Goal: Task Accomplishment & Management: Manage account settings

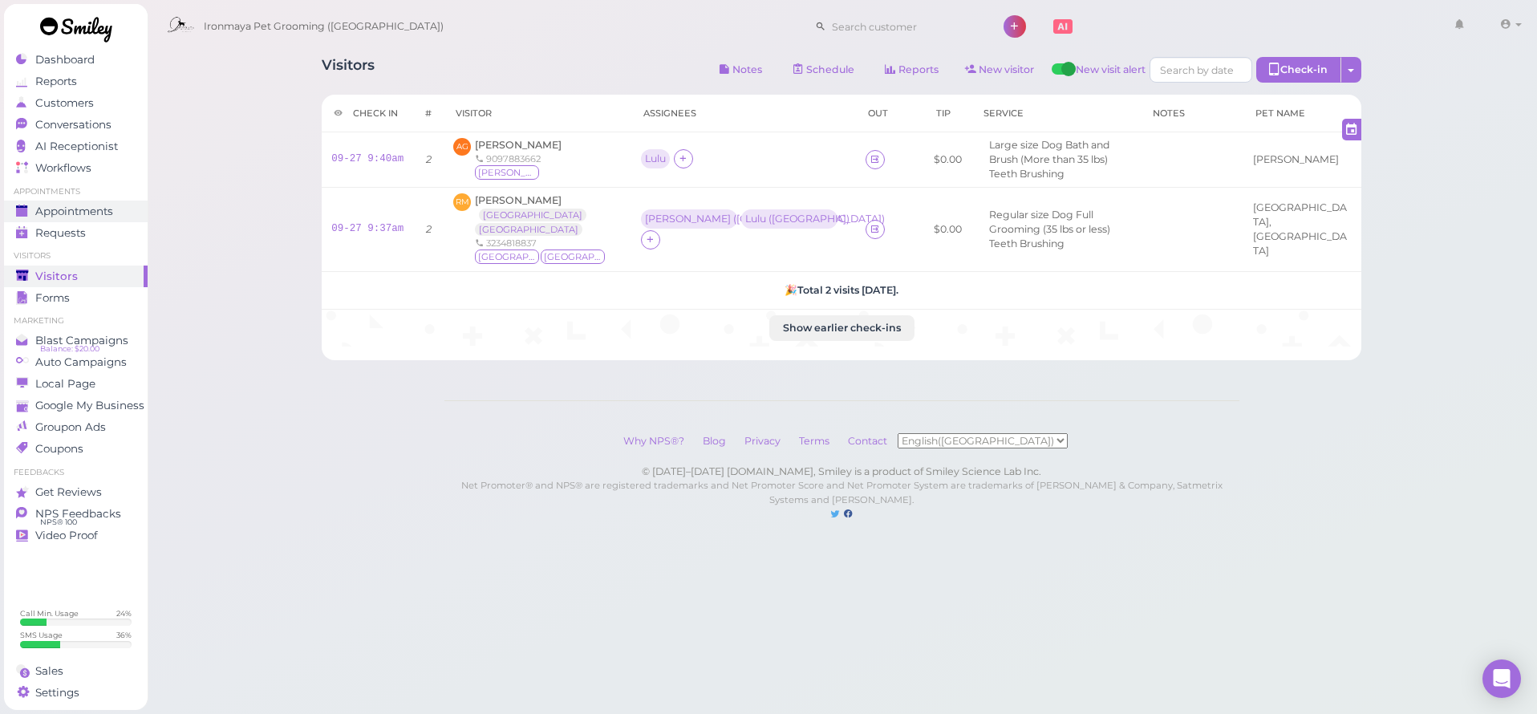
click at [75, 215] on span "Appointments" at bounding box center [74, 212] width 78 height 14
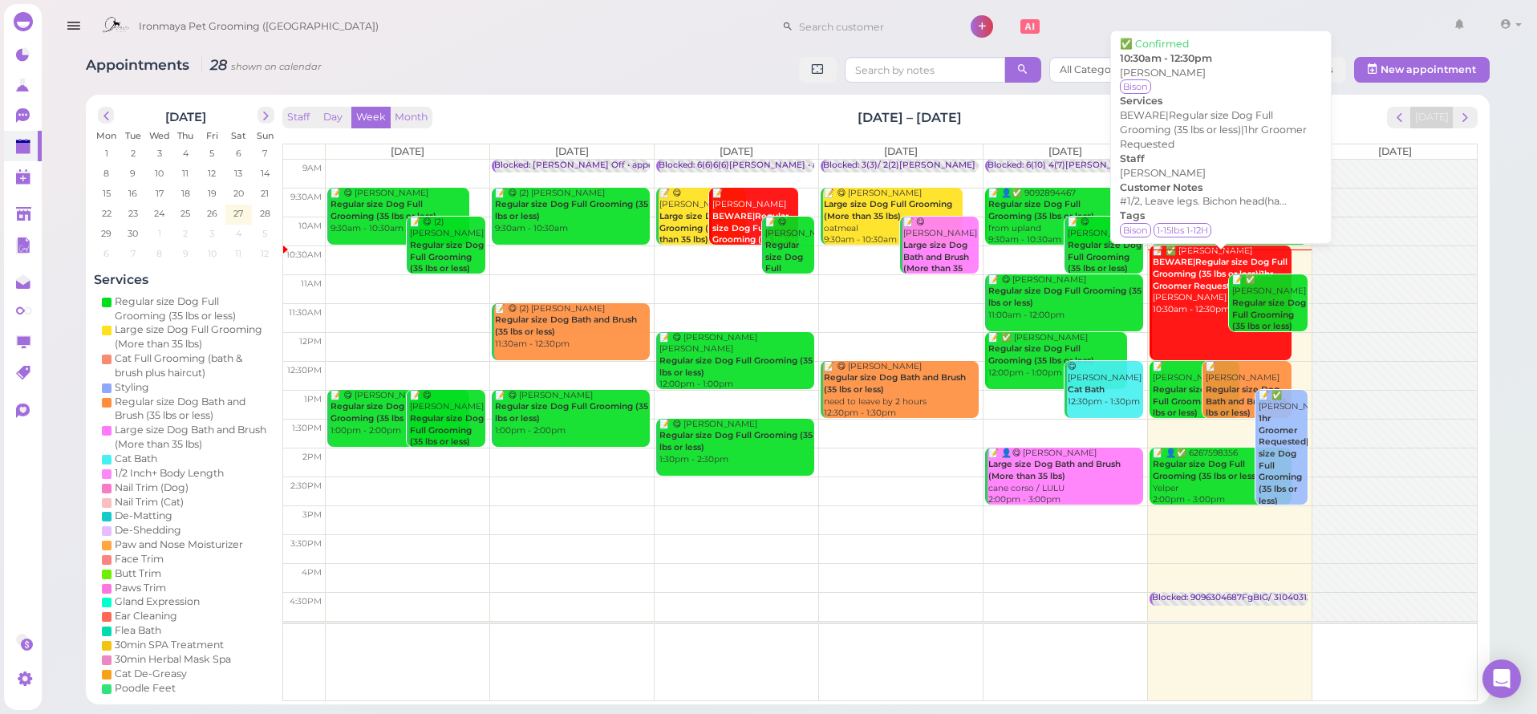
click at [1167, 254] on div "📝 ✅ Samira Atalla BEWARE|Regular size Dog Full Grooming (35 lbs or less)|1hr Gr…" at bounding box center [1222, 281] width 140 height 71
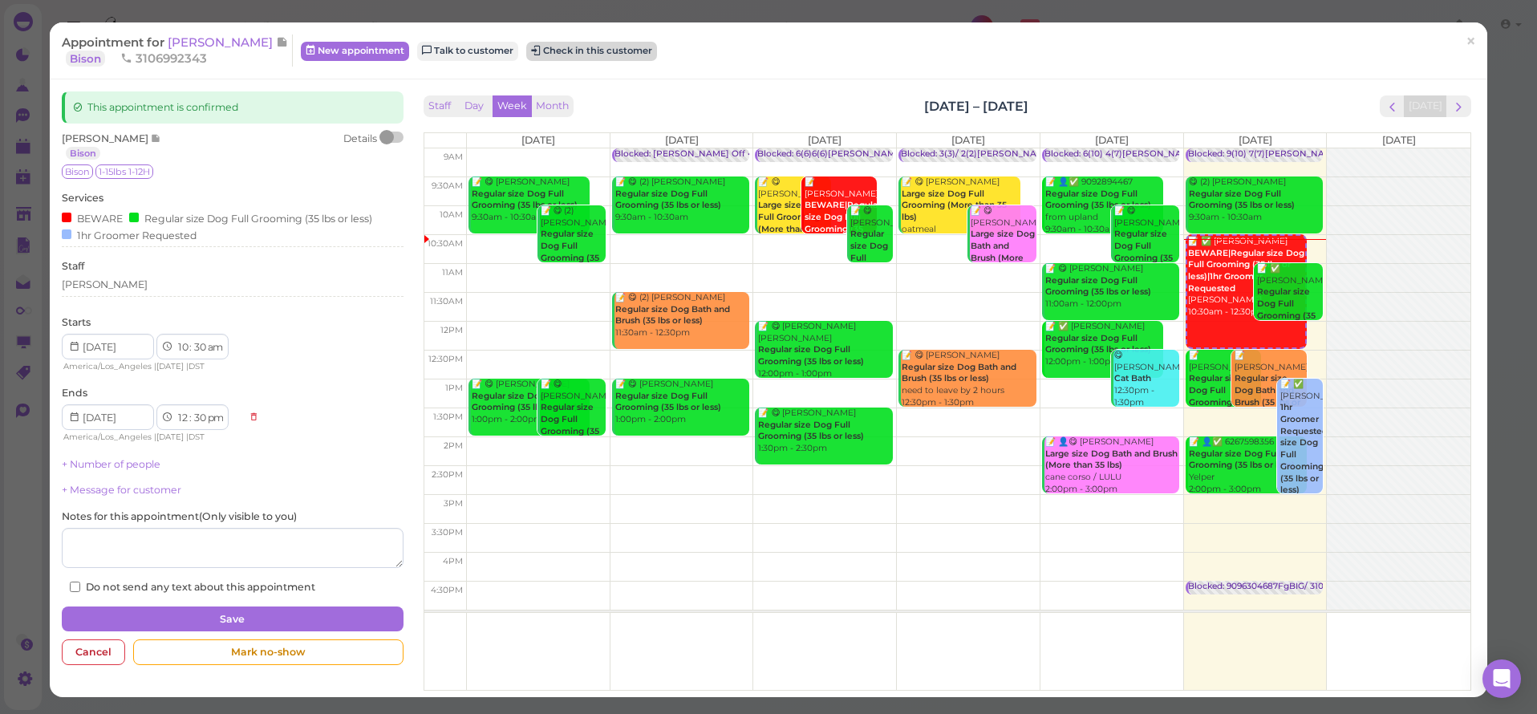
click at [617, 58] on button "Check in this customer" at bounding box center [591, 51] width 131 height 19
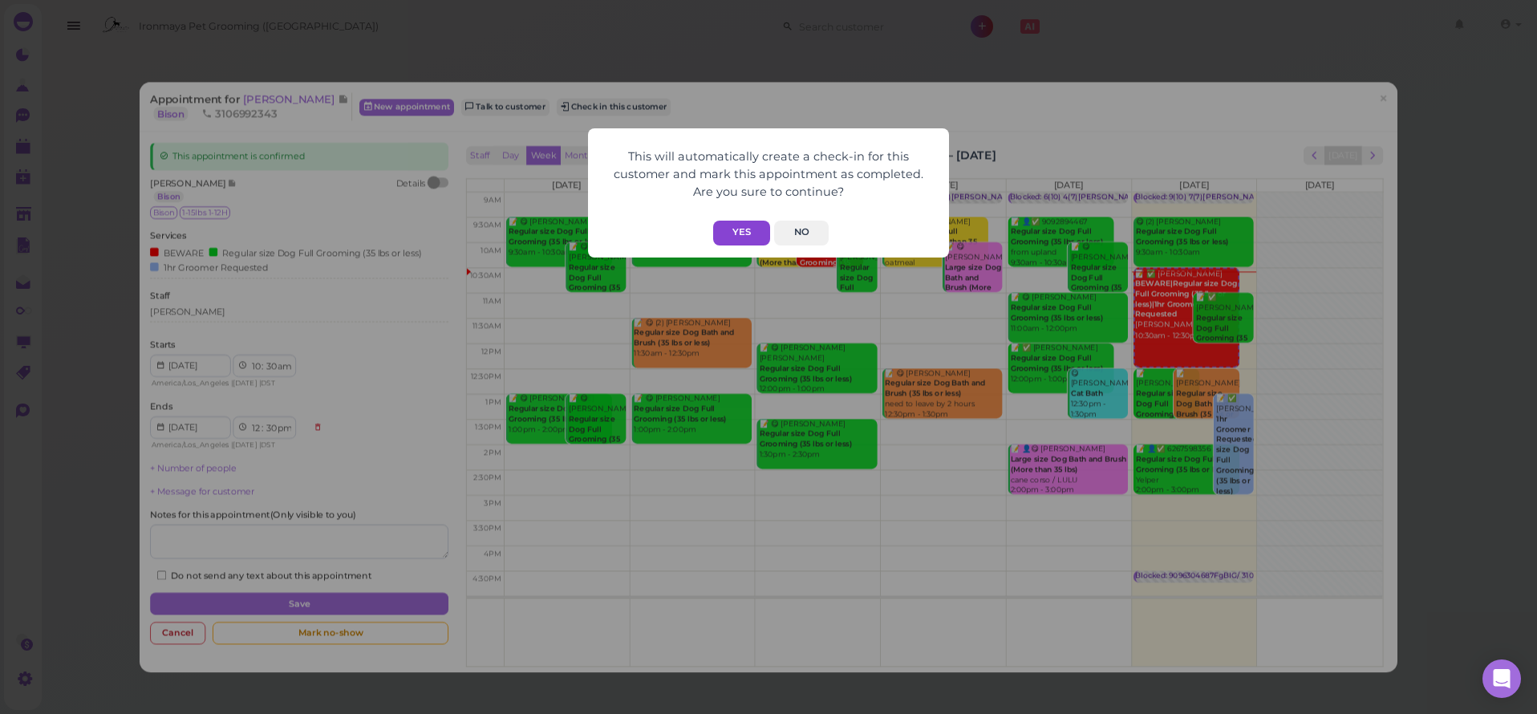
click at [745, 232] on button "Yes" at bounding box center [741, 233] width 57 height 25
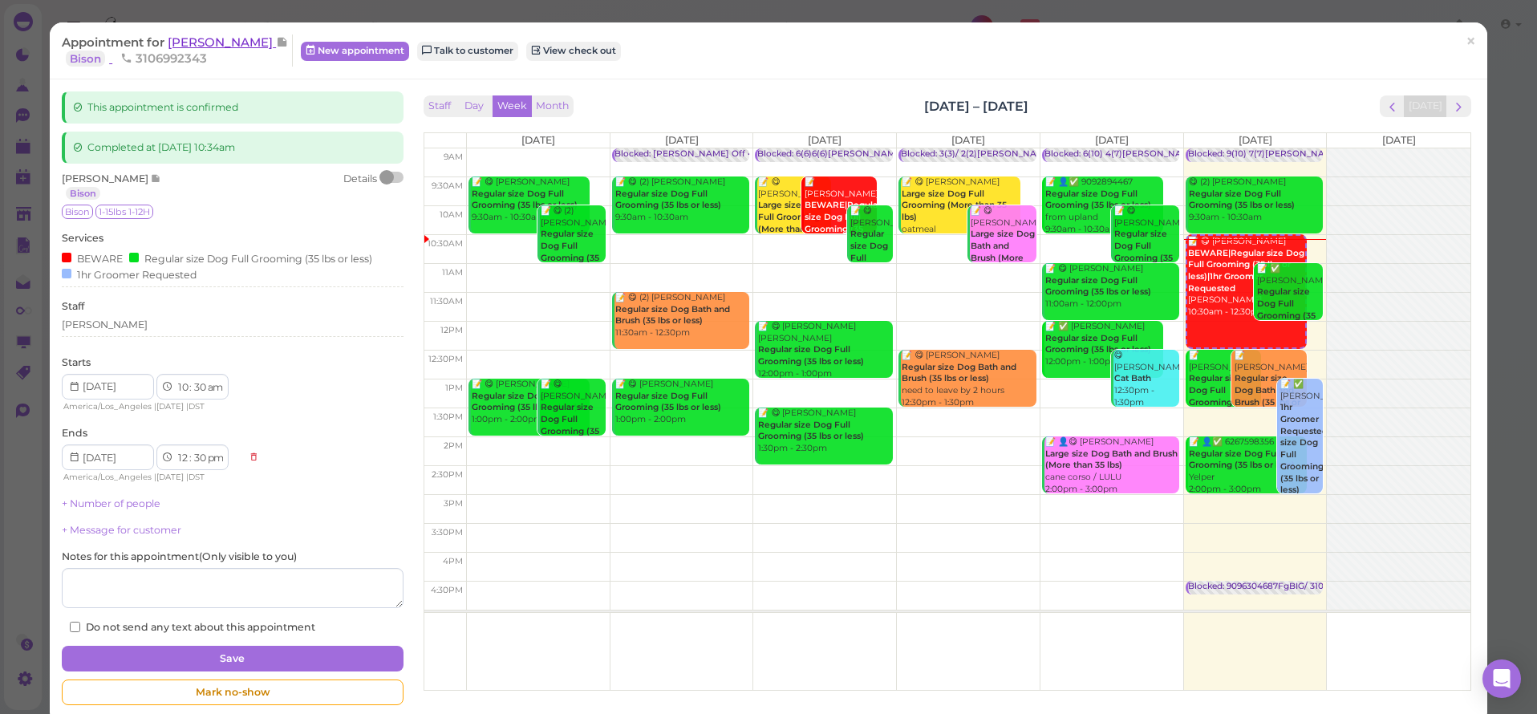
click at [214, 47] on span "[PERSON_NAME]" at bounding box center [222, 42] width 108 height 15
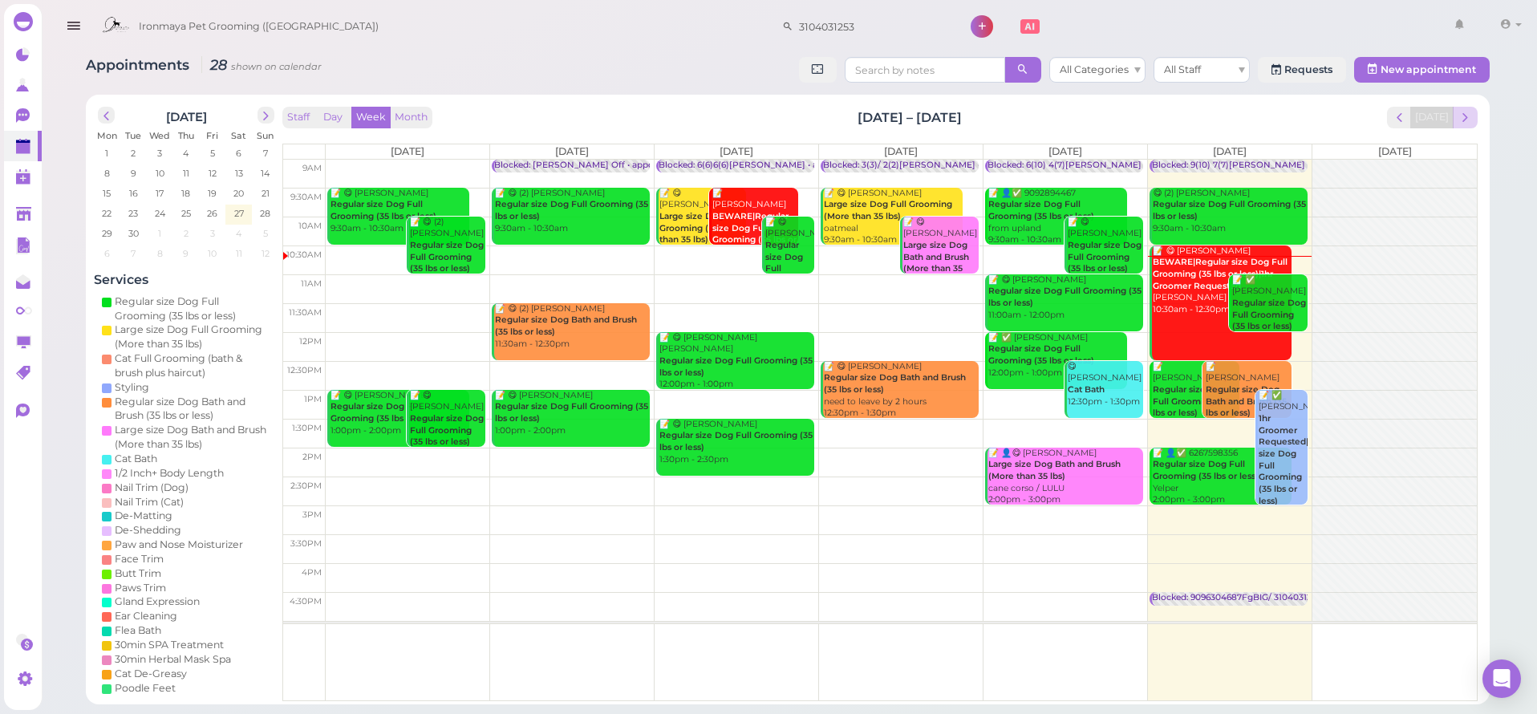
click at [1474, 113] on button "next" at bounding box center [1465, 118] width 25 height 22
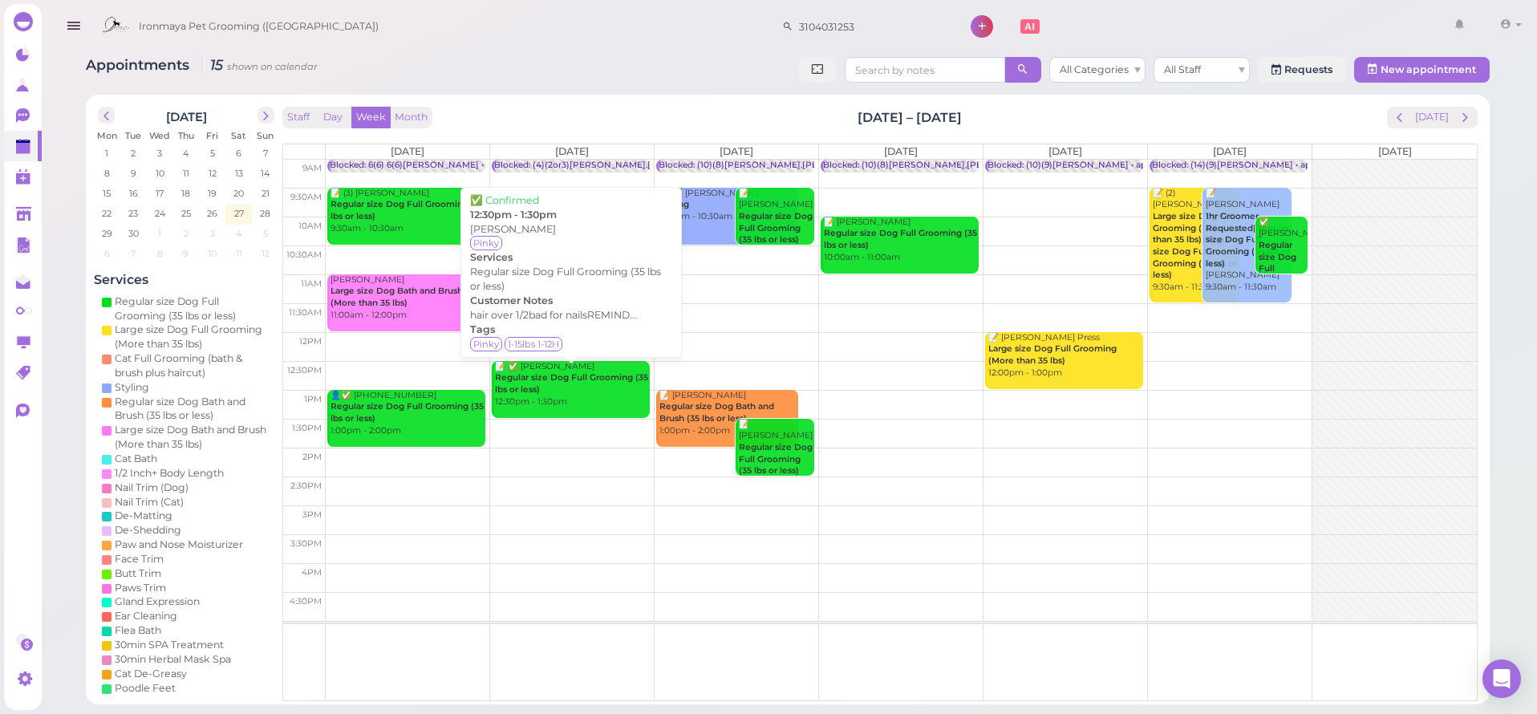
drag, startPoint x: 542, startPoint y: 391, endPoint x: 536, endPoint y: 416, distance: 25.5
click at [536, 416] on link "📝 ✅ [PERSON_NAME] Regular size Dog Full Grooming (35 lbs or less) 12:30pm - 1:3…" at bounding box center [571, 389] width 158 height 57
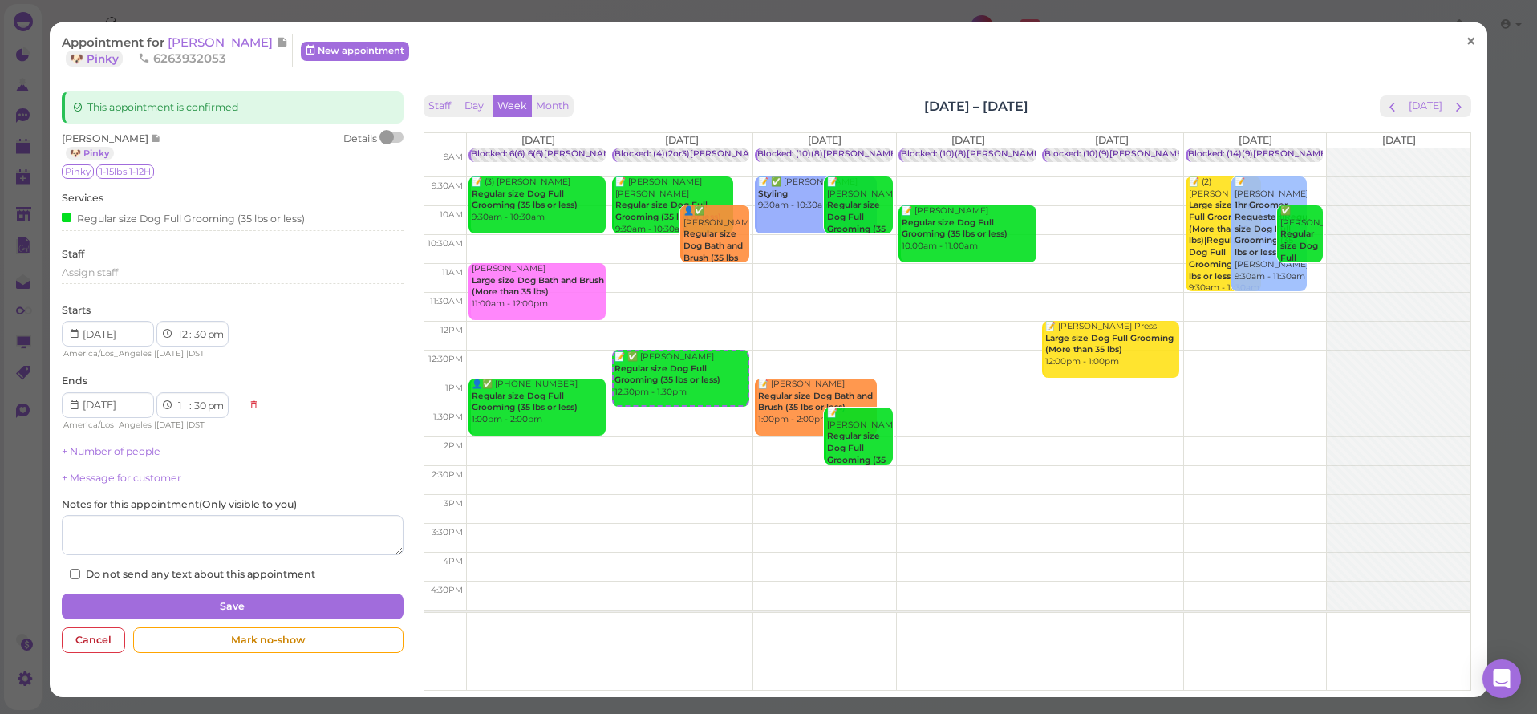
click at [1466, 46] on span "×" at bounding box center [1471, 41] width 10 height 22
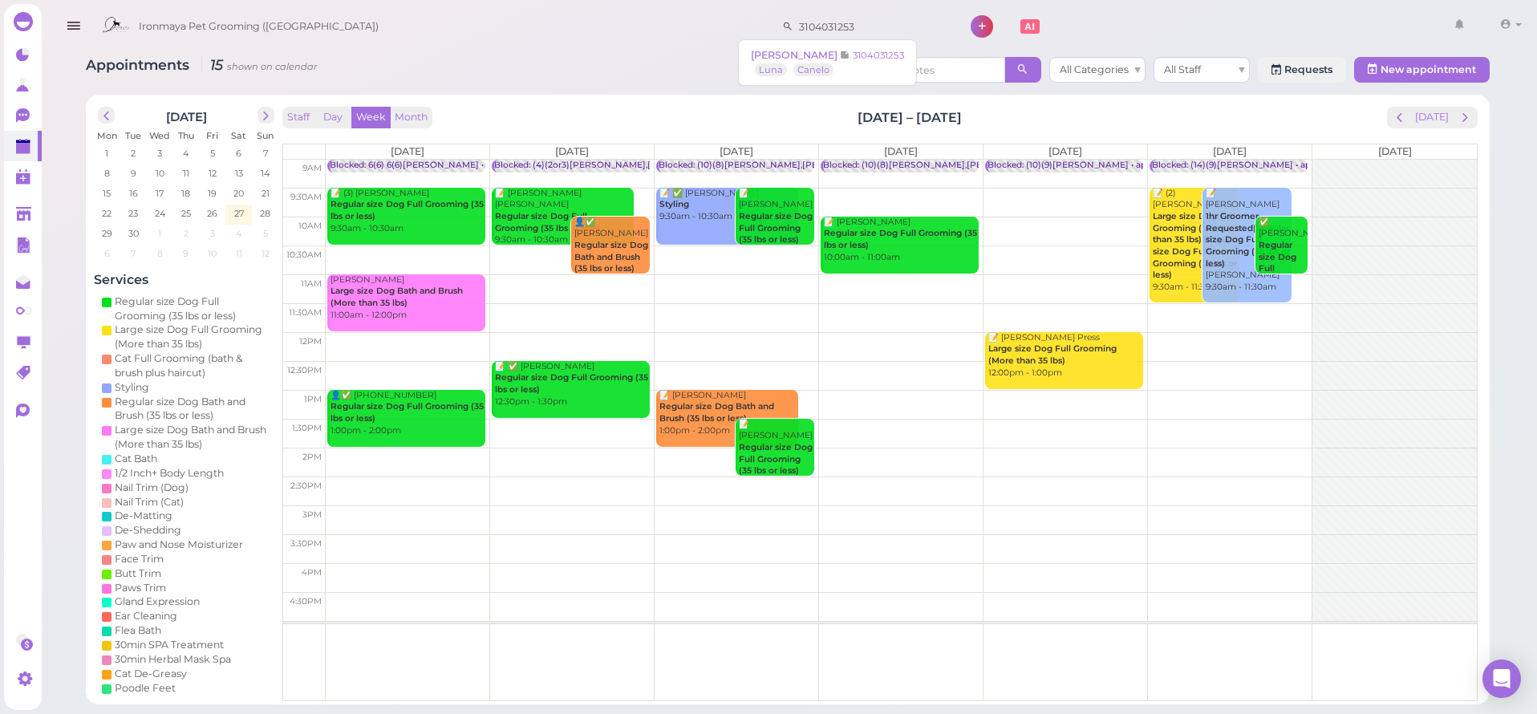
drag, startPoint x: 860, startPoint y: 26, endPoint x: 620, endPoint y: 22, distance: 240.0
click at [620, 21] on div "Ironmaya Pet Grooming ([GEOGRAPHIC_DATA]) 3104031253 1 Account" at bounding box center [811, 27] width 1434 height 46
type input "4845851"
click at [802, 53] on span "[PERSON_NAME]" at bounding box center [801, 55] width 89 height 12
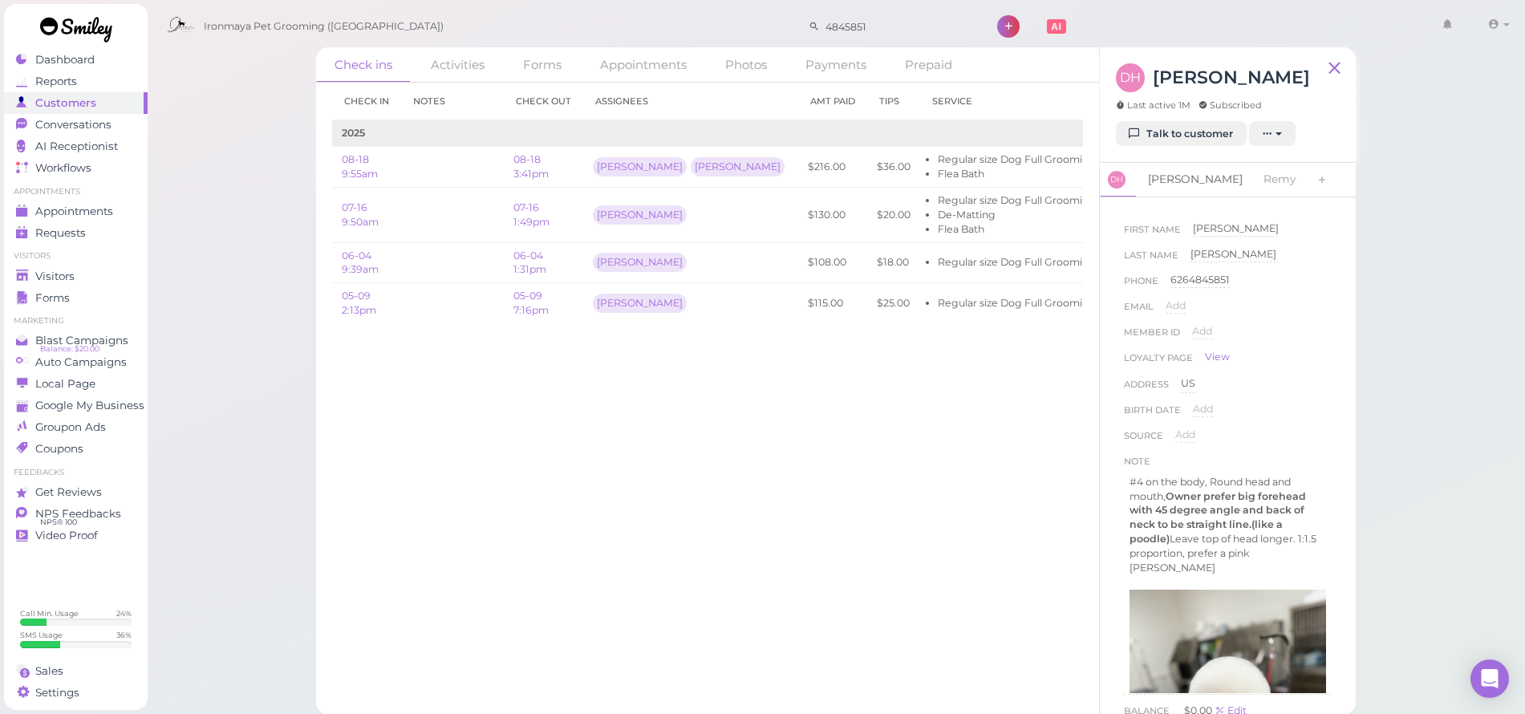
scroll to position [108, 0]
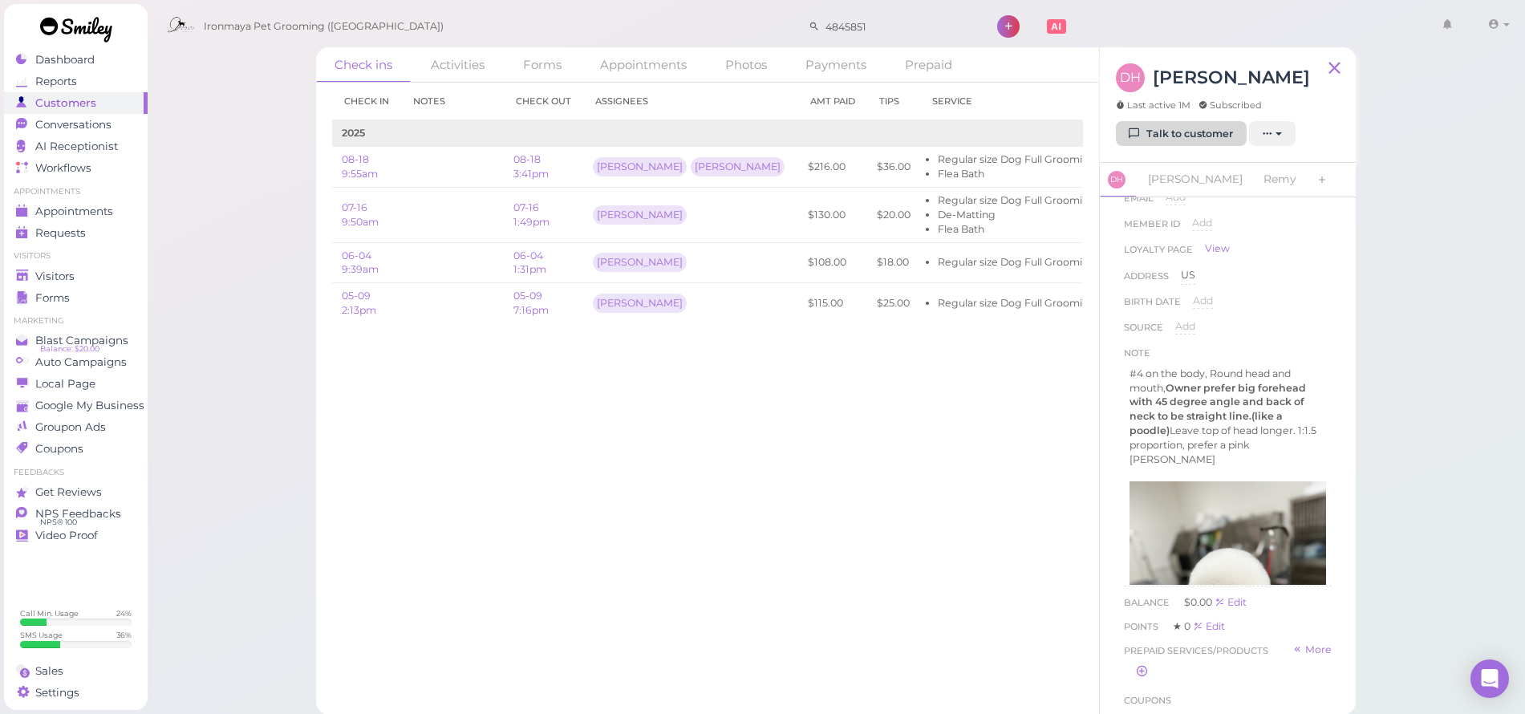
click at [1183, 139] on link "Talk to customer" at bounding box center [1181, 134] width 131 height 26
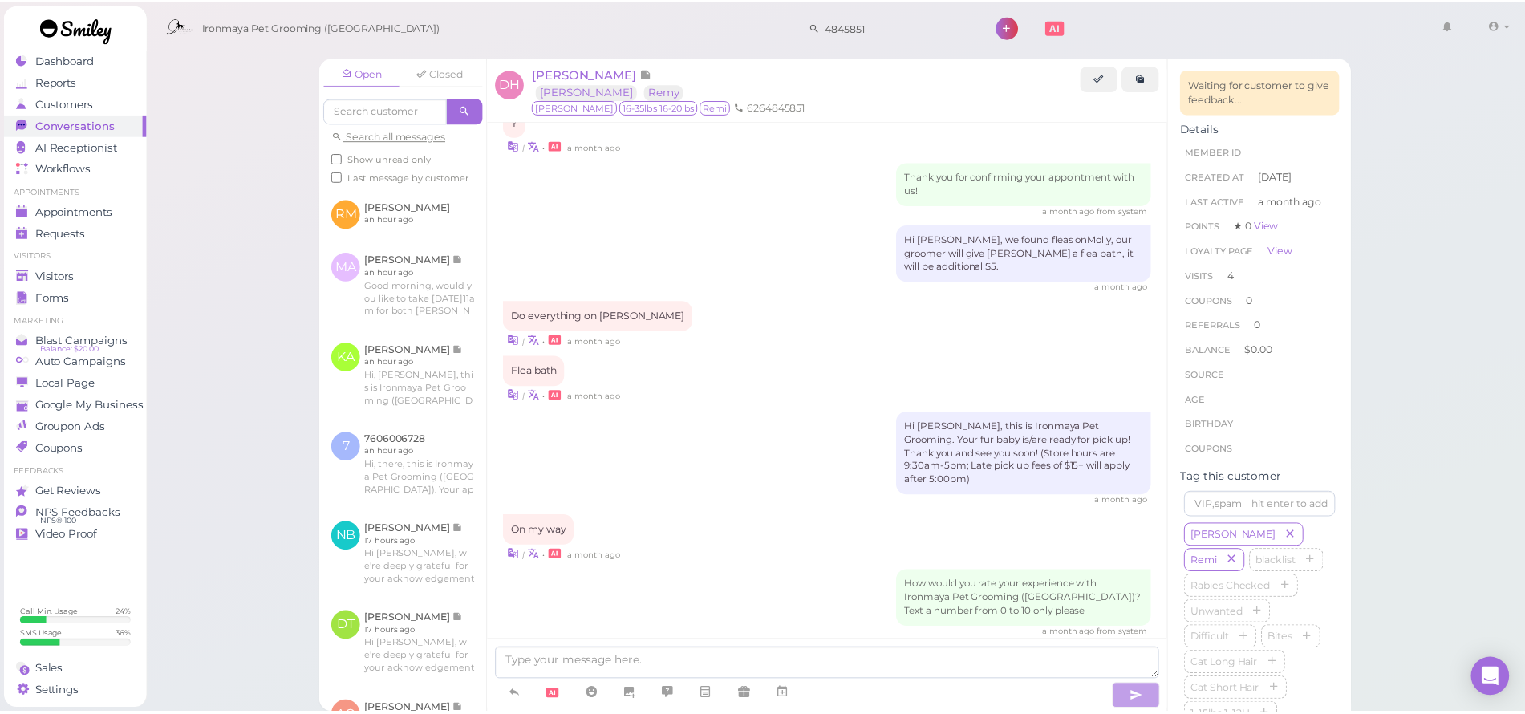
scroll to position [1689, 0]
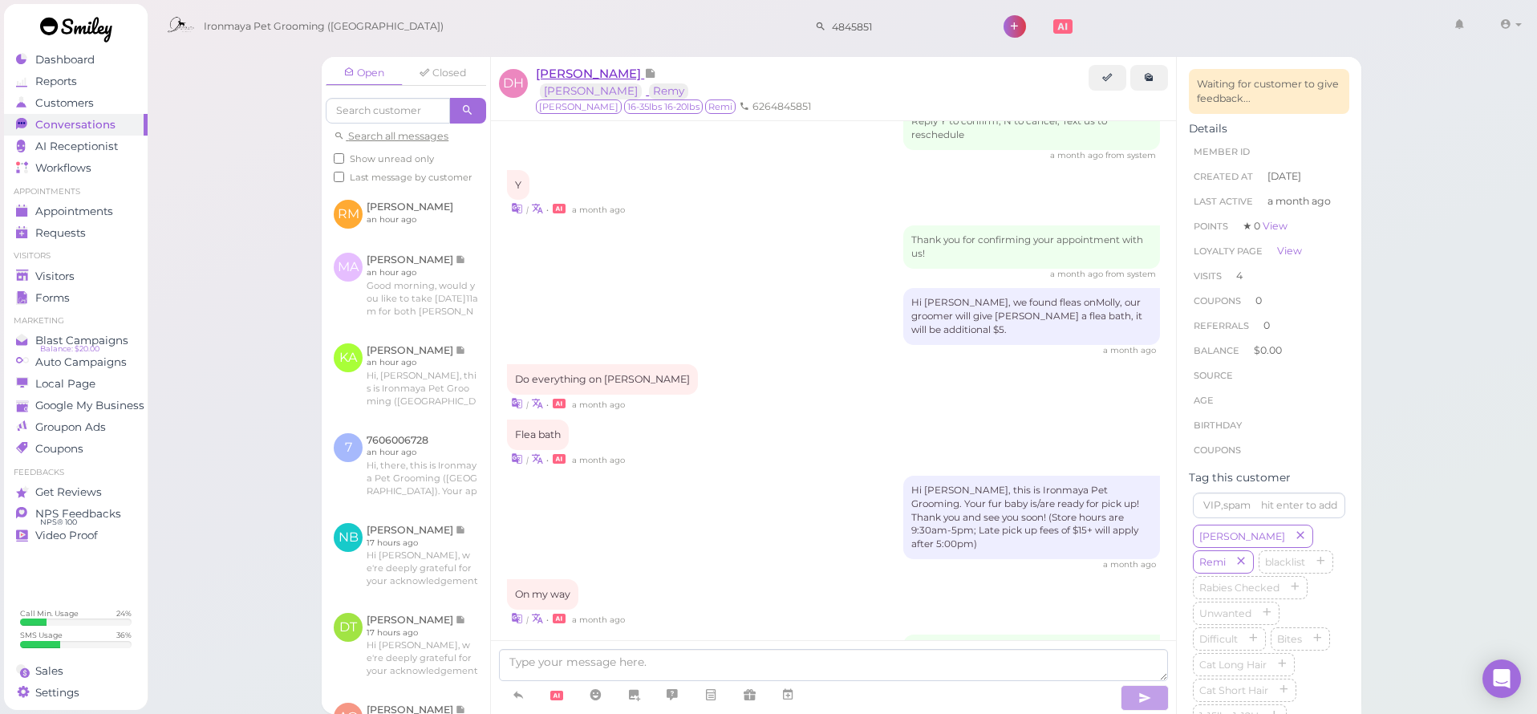
click at [583, 75] on span "[PERSON_NAME]" at bounding box center [590, 73] width 108 height 15
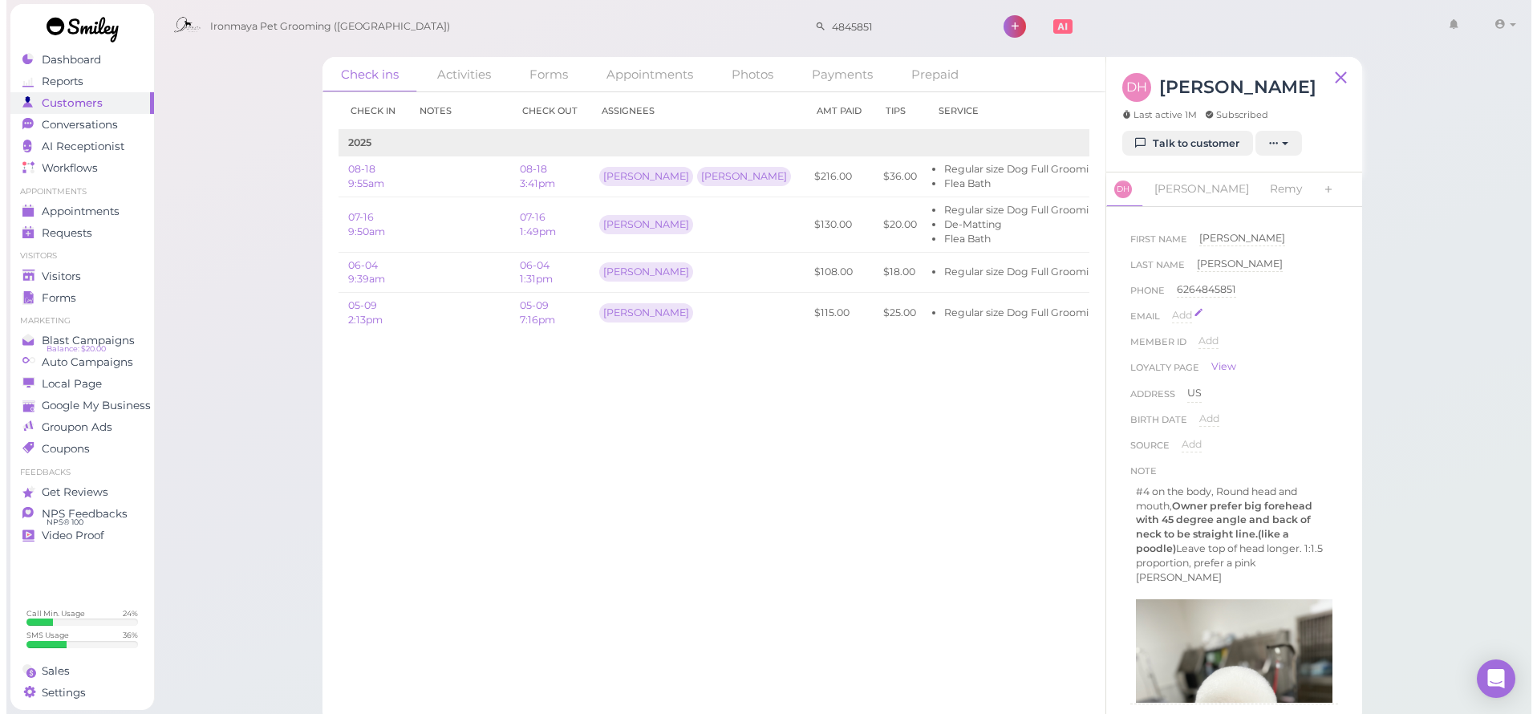
scroll to position [91, 0]
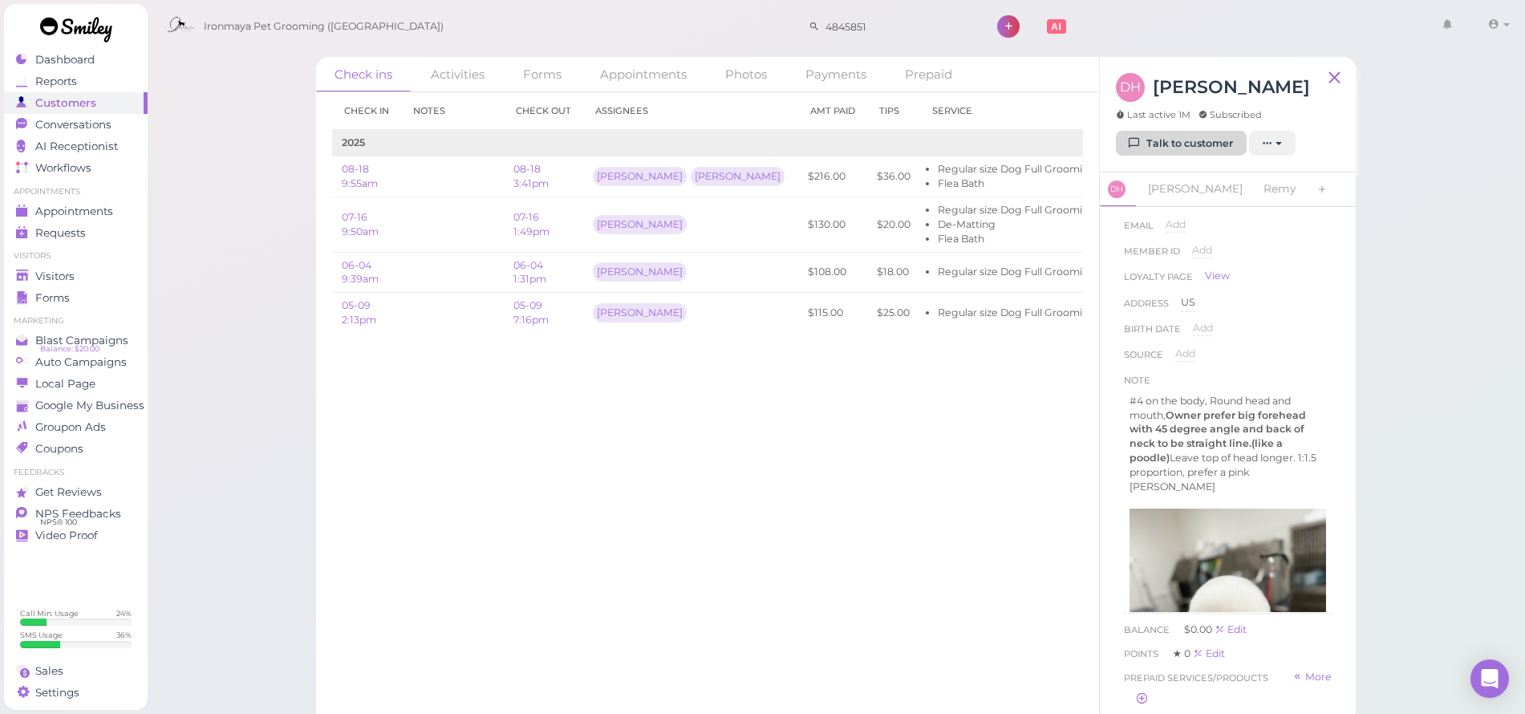
click at [1183, 148] on link "Talk to customer" at bounding box center [1181, 144] width 131 height 26
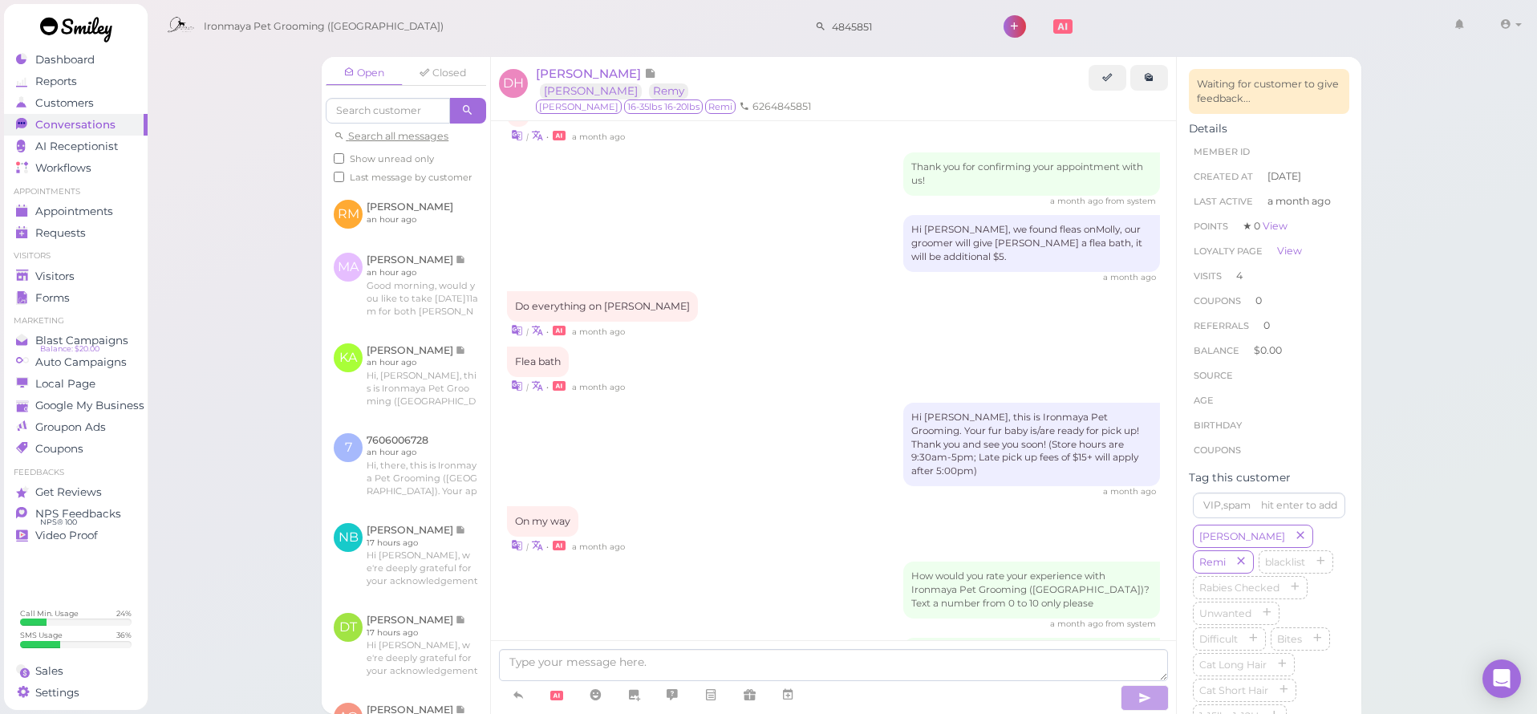
scroll to position [1851, 0]
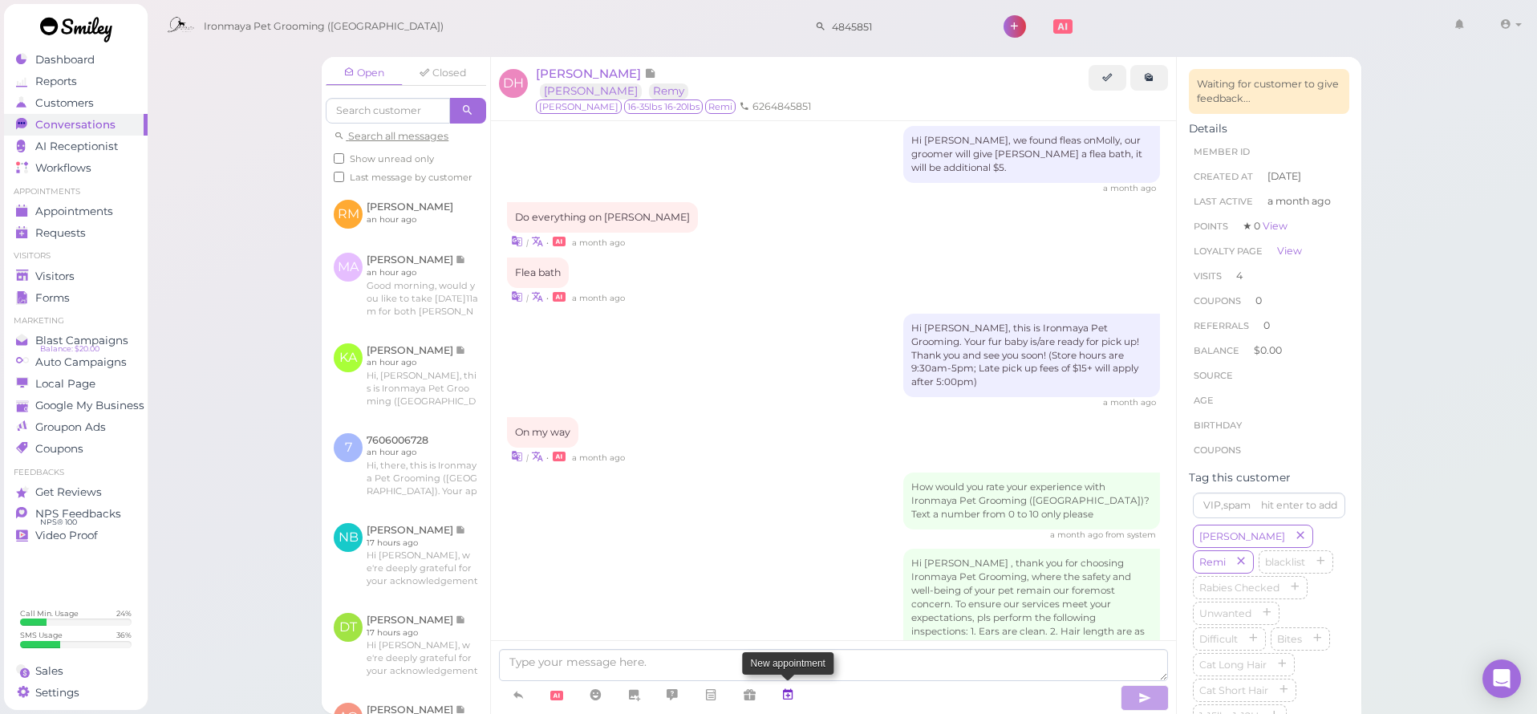
click at [790, 695] on icon at bounding box center [788, 695] width 13 height 16
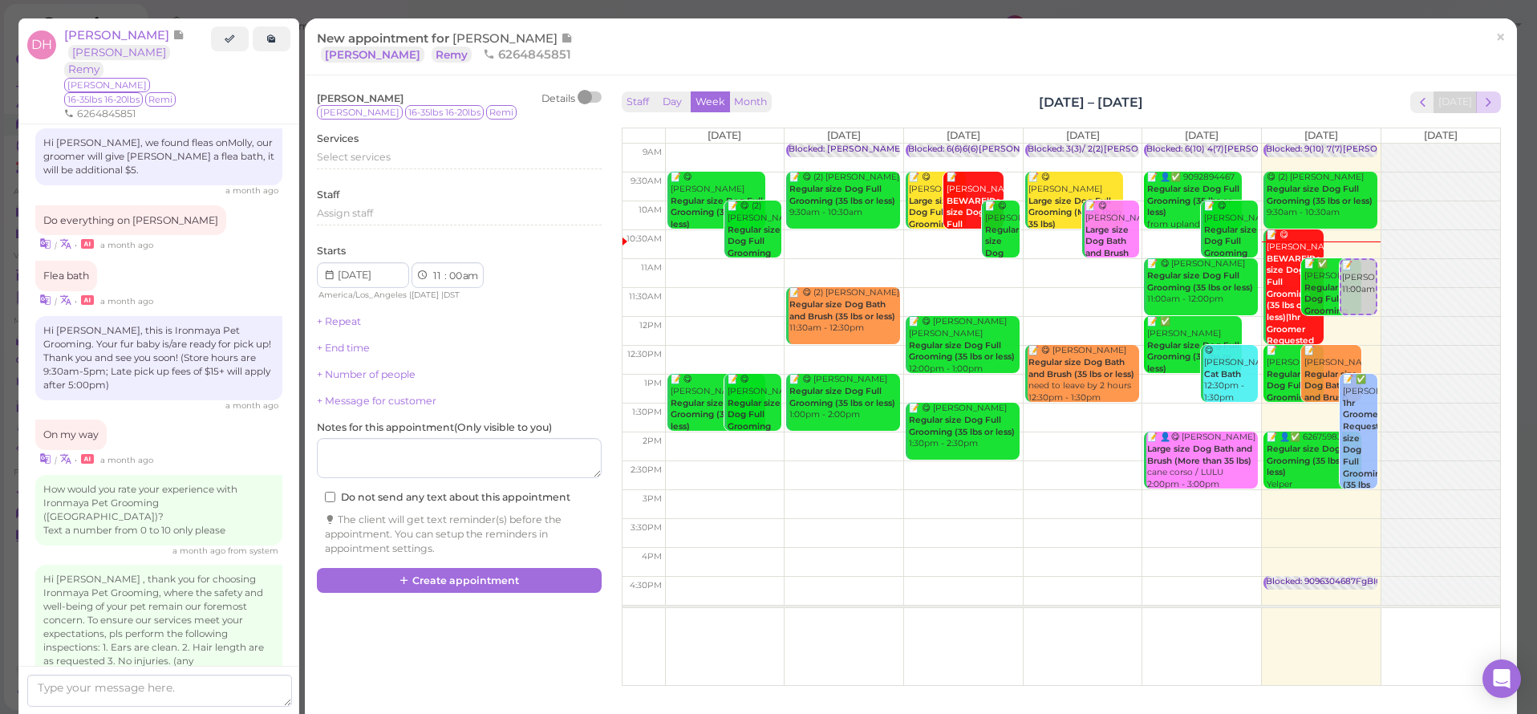
click at [1481, 100] on span "next" at bounding box center [1488, 102] width 15 height 15
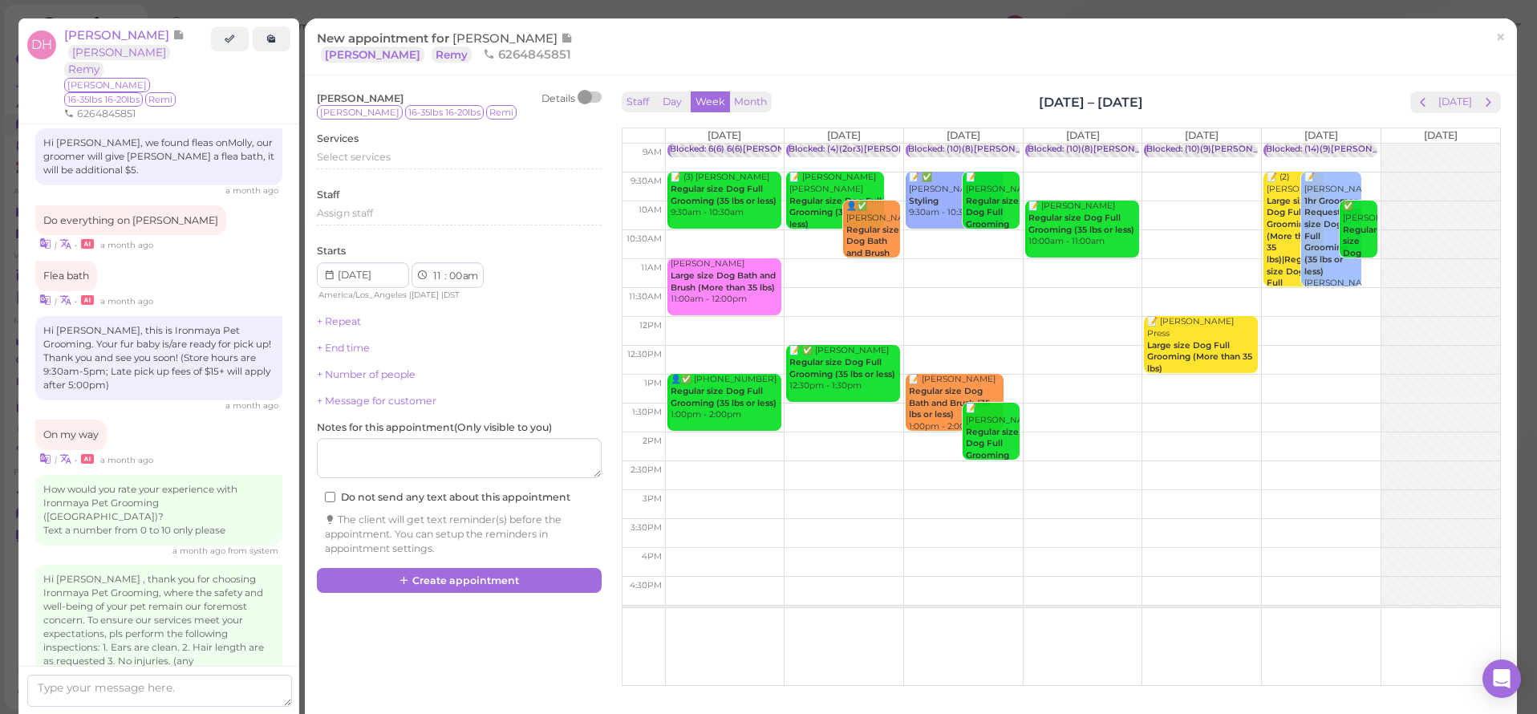
click at [1079, 176] on td at bounding box center [1082, 187] width 835 height 29
type input "[DATE]"
select select "9"
select select "30"
click at [367, 159] on span "Select services" at bounding box center [354, 157] width 74 height 12
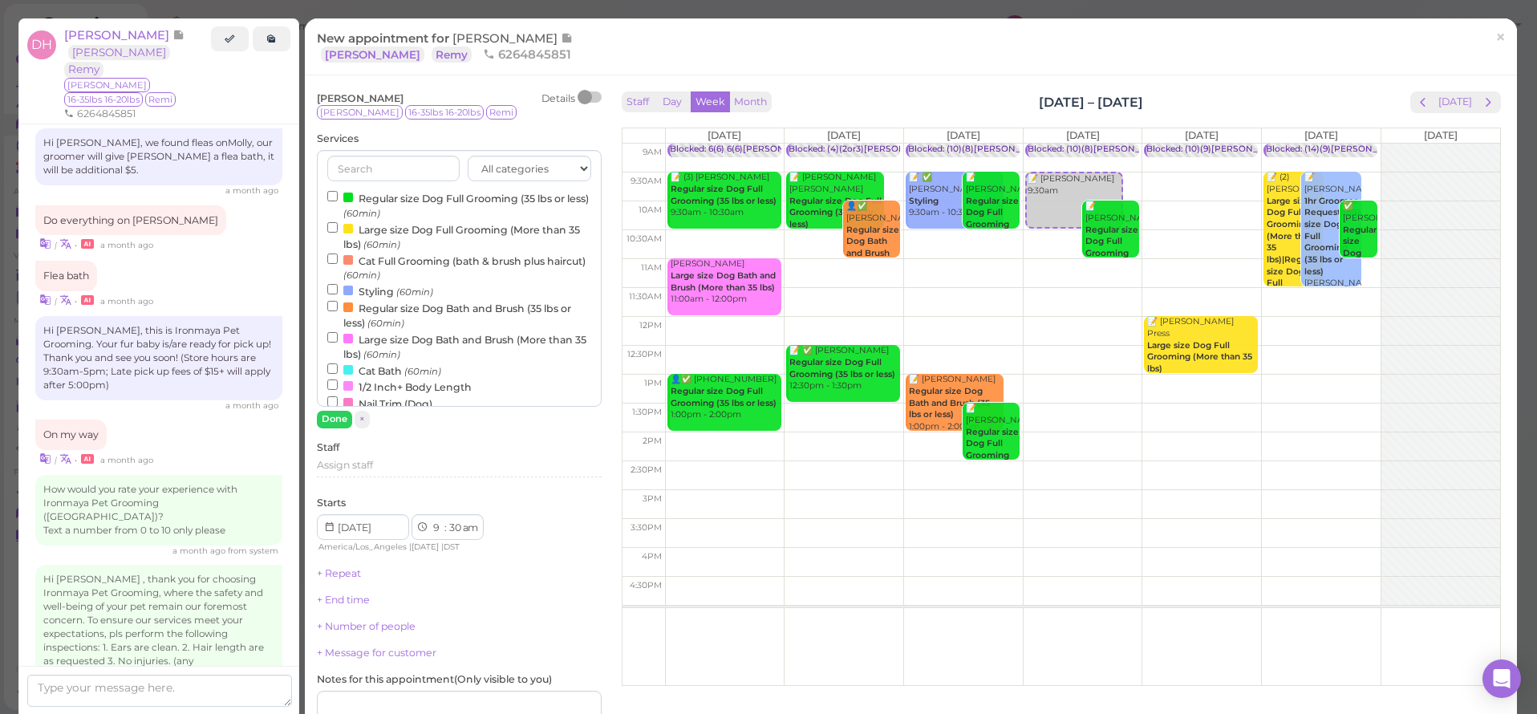
scroll to position [3, 0]
click at [399, 283] on small "(60min)" at bounding box center [414, 288] width 37 height 11
click at [338, 282] on input "Styling (60min)" at bounding box center [332, 286] width 10 height 10
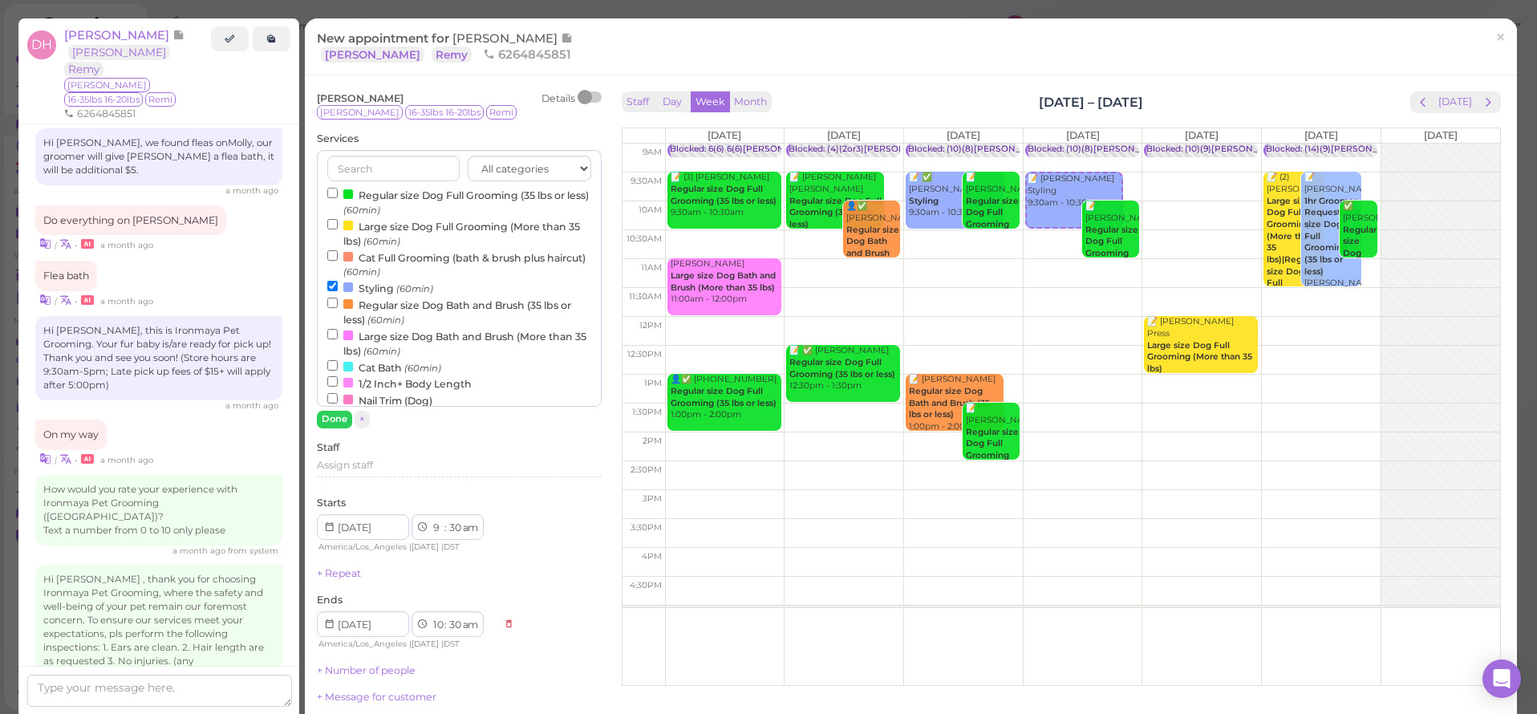
click at [355, 289] on label "Styling (60min)" at bounding box center [380, 287] width 106 height 17
click at [338, 289] on input "Styling (60min)" at bounding box center [332, 286] width 10 height 10
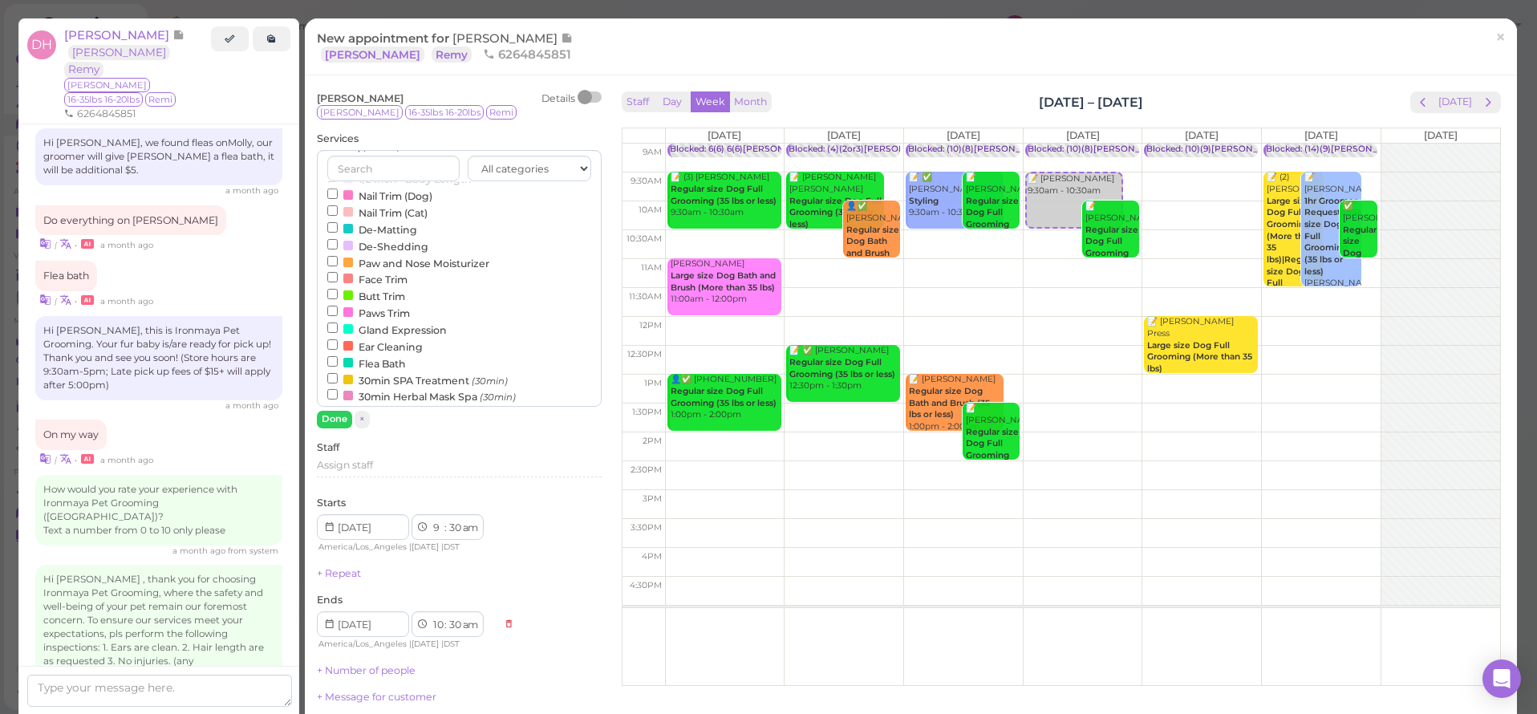
scroll to position [339, 0]
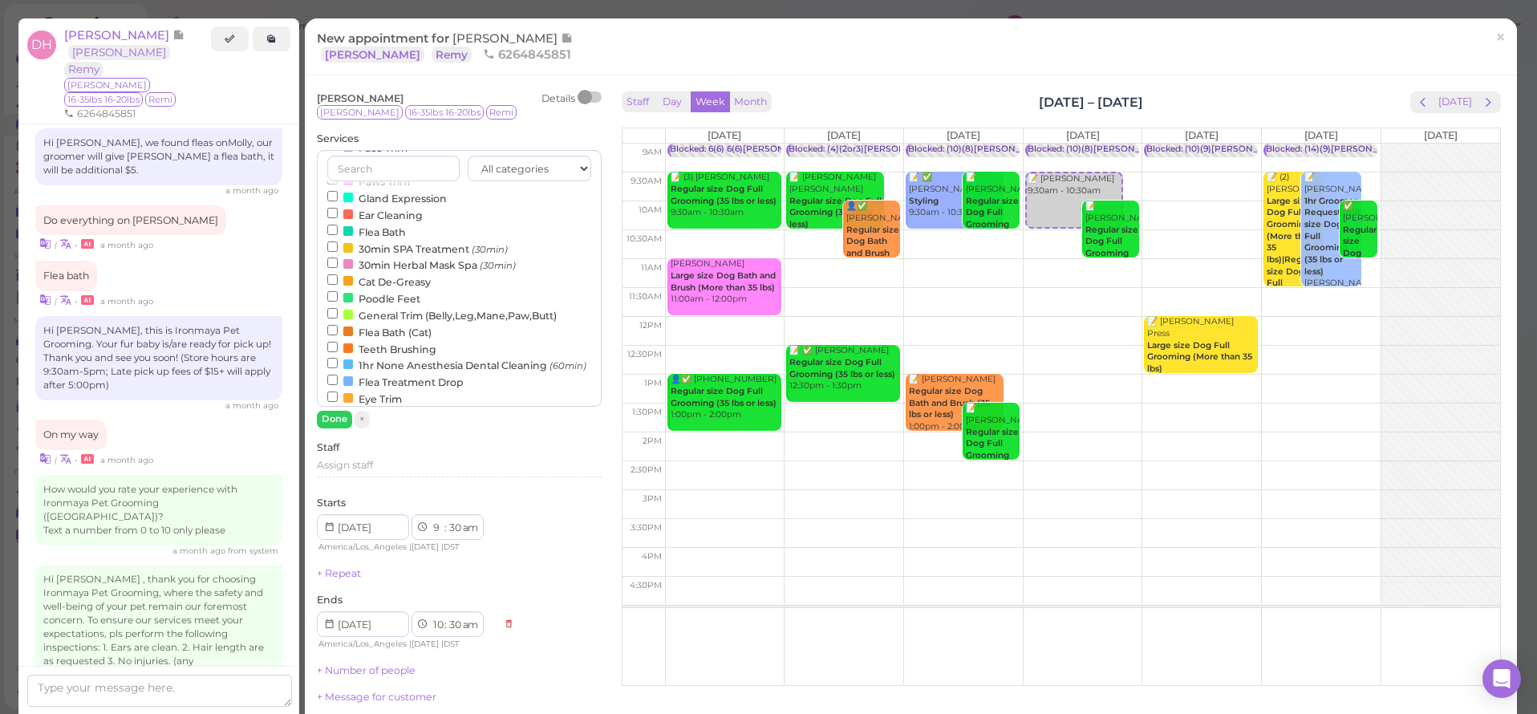
click at [390, 356] on label "1hr None Anesthesia Dental Cleaning (60min)" at bounding box center [456, 364] width 259 height 17
click at [338, 358] on input "1hr None Anesthesia Dental Cleaning (60min)" at bounding box center [332, 363] width 10 height 10
click at [380, 356] on label "1hr None Anesthesia Dental Cleaning (60min)" at bounding box center [456, 364] width 259 height 17
click at [338, 358] on input "1hr None Anesthesia Dental Cleaning (60min)" at bounding box center [332, 363] width 10 height 10
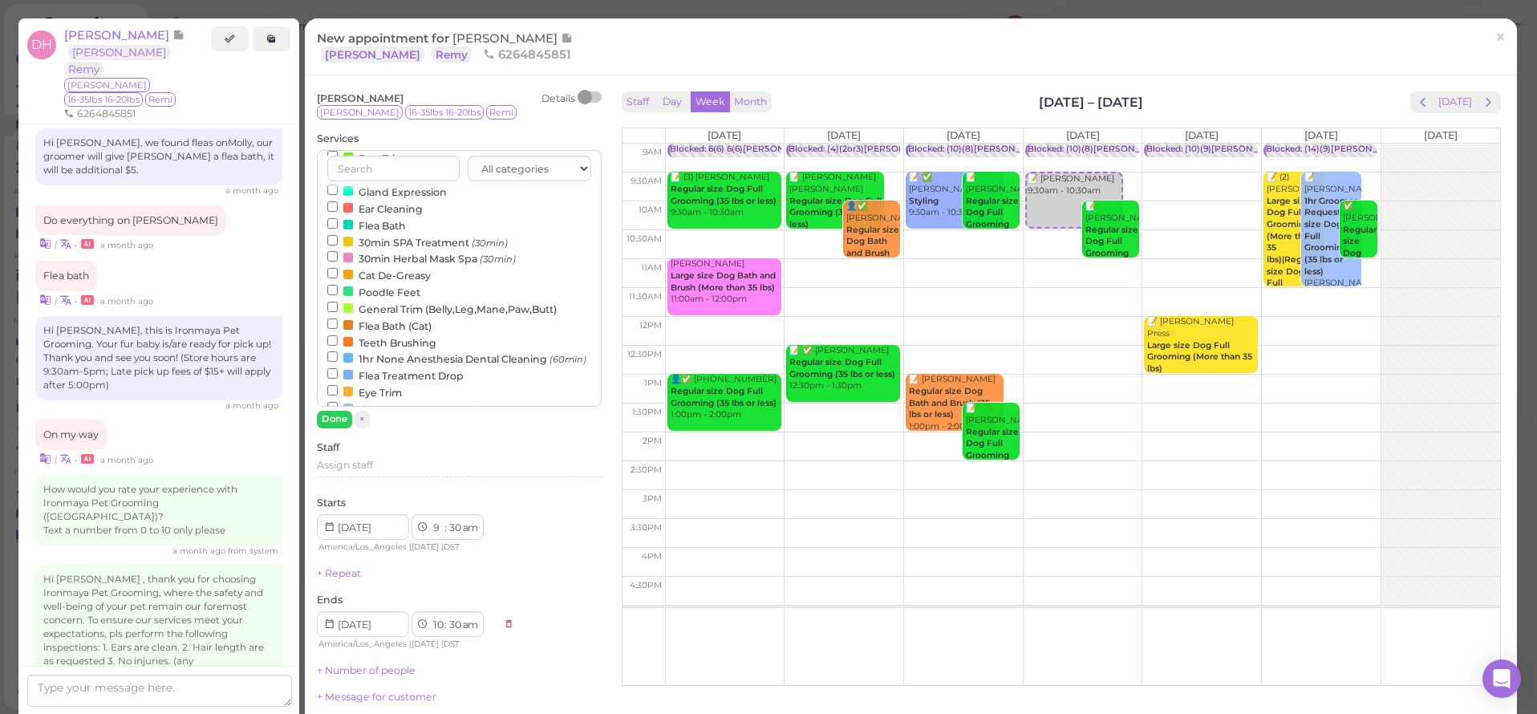
click at [348, 404] on div at bounding box center [348, 409] width 10 height 10
click at [338, 402] on input "1hr Groomer Requested (60min)" at bounding box center [332, 407] width 10 height 10
click at [339, 419] on button "Done" at bounding box center [334, 419] width 35 height 17
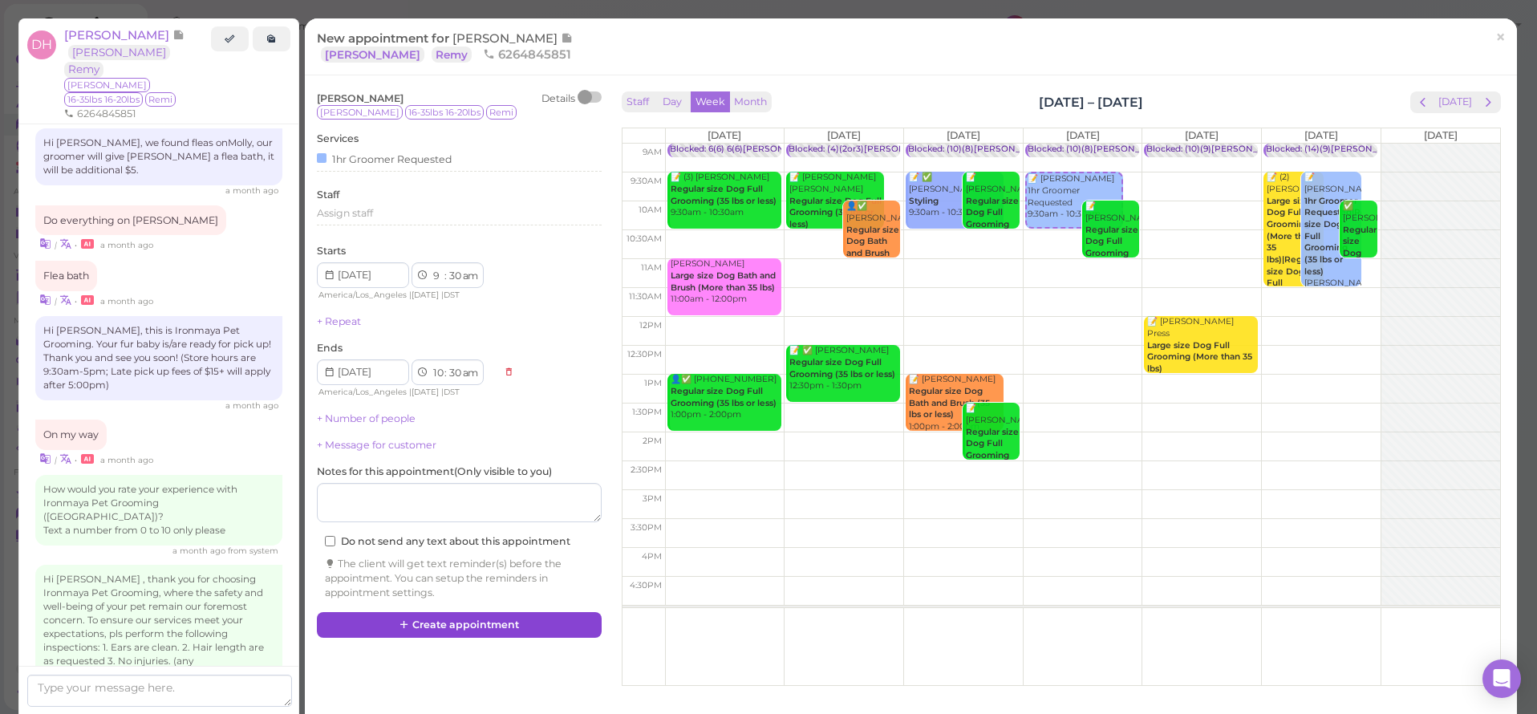
click at [442, 614] on button "Create appointment" at bounding box center [459, 625] width 285 height 26
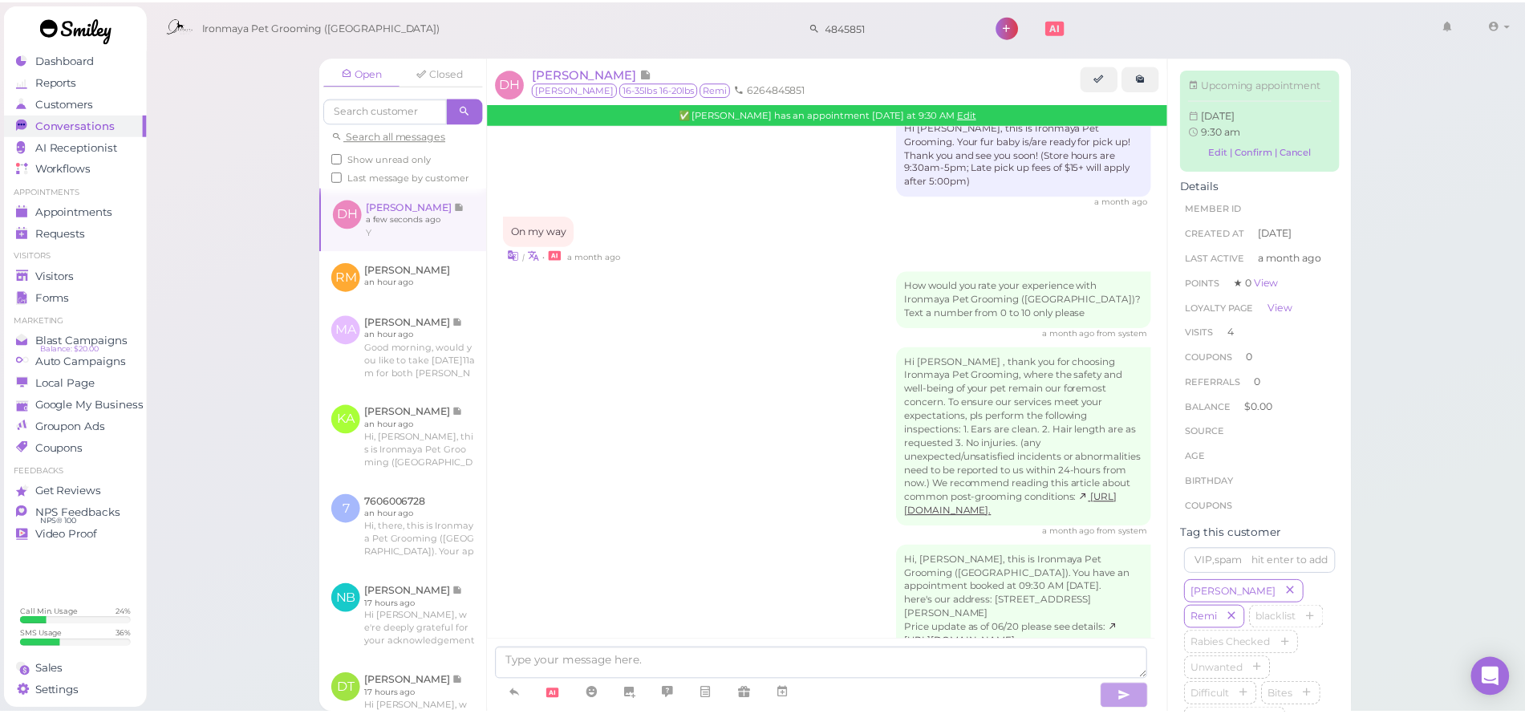
scroll to position [2118, 0]
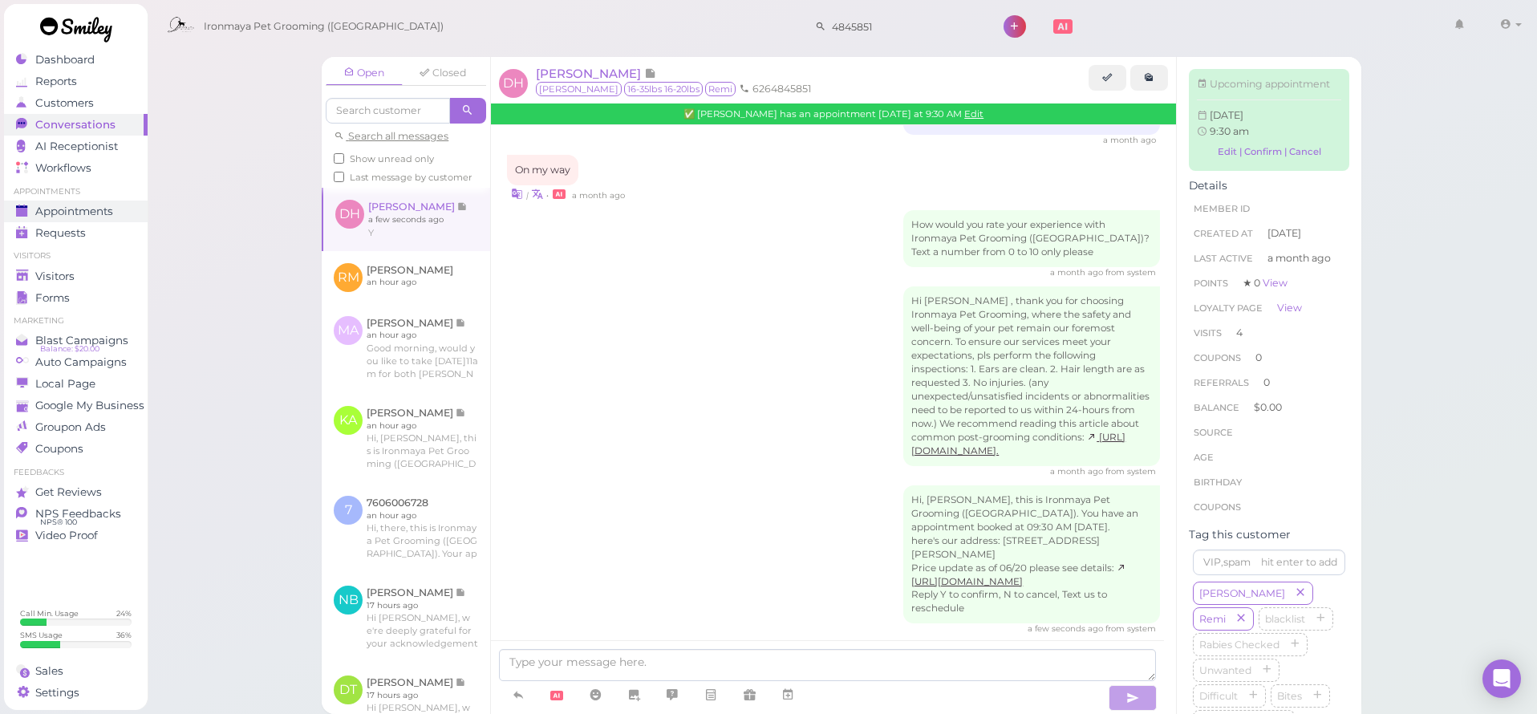
click at [71, 215] on span "Appointments" at bounding box center [74, 212] width 78 height 14
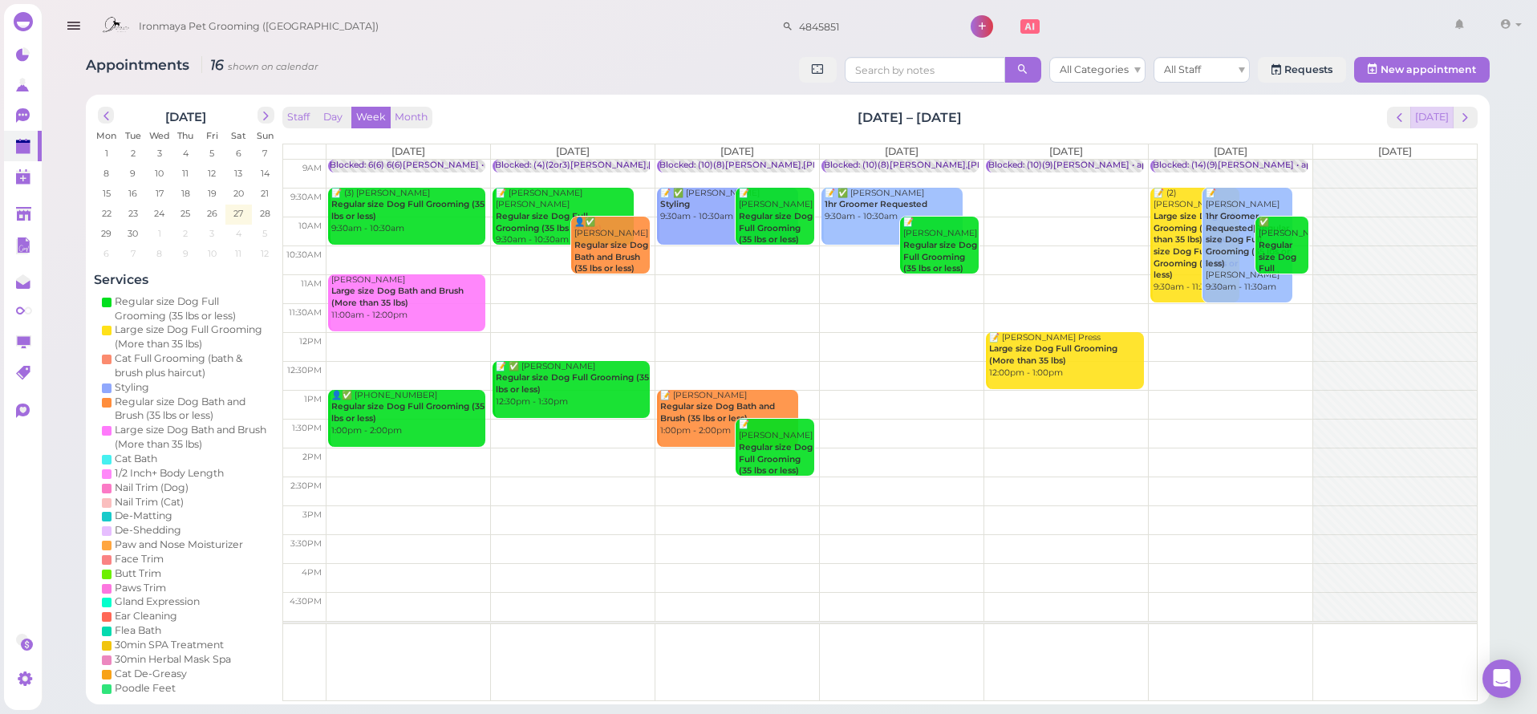
click at [1440, 119] on button "[DATE]" at bounding box center [1432, 118] width 43 height 22
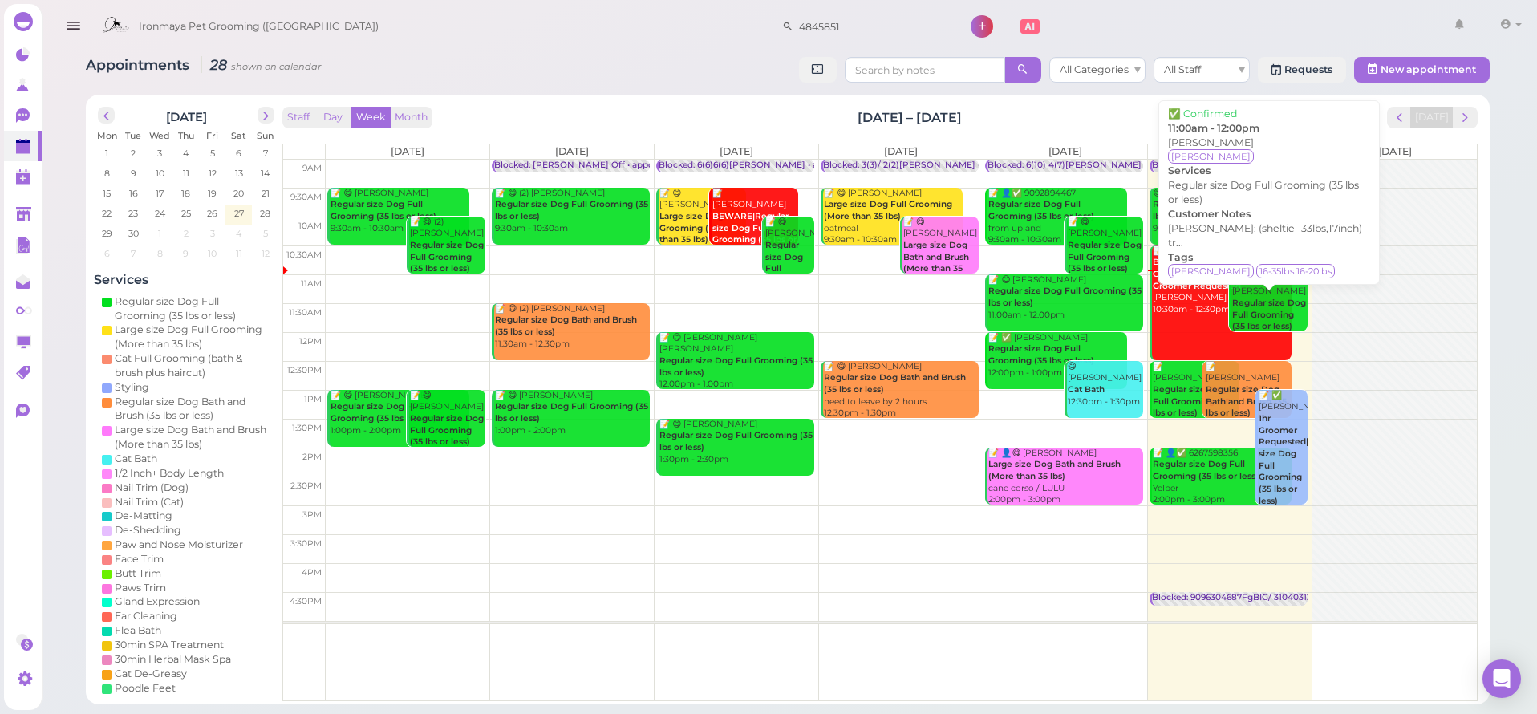
click at [1277, 284] on div "📝 ✅ [PERSON_NAME] Regular size Dog Full Grooming (35 lbs or less) 11:00am - 12:…" at bounding box center [1270, 315] width 76 height 83
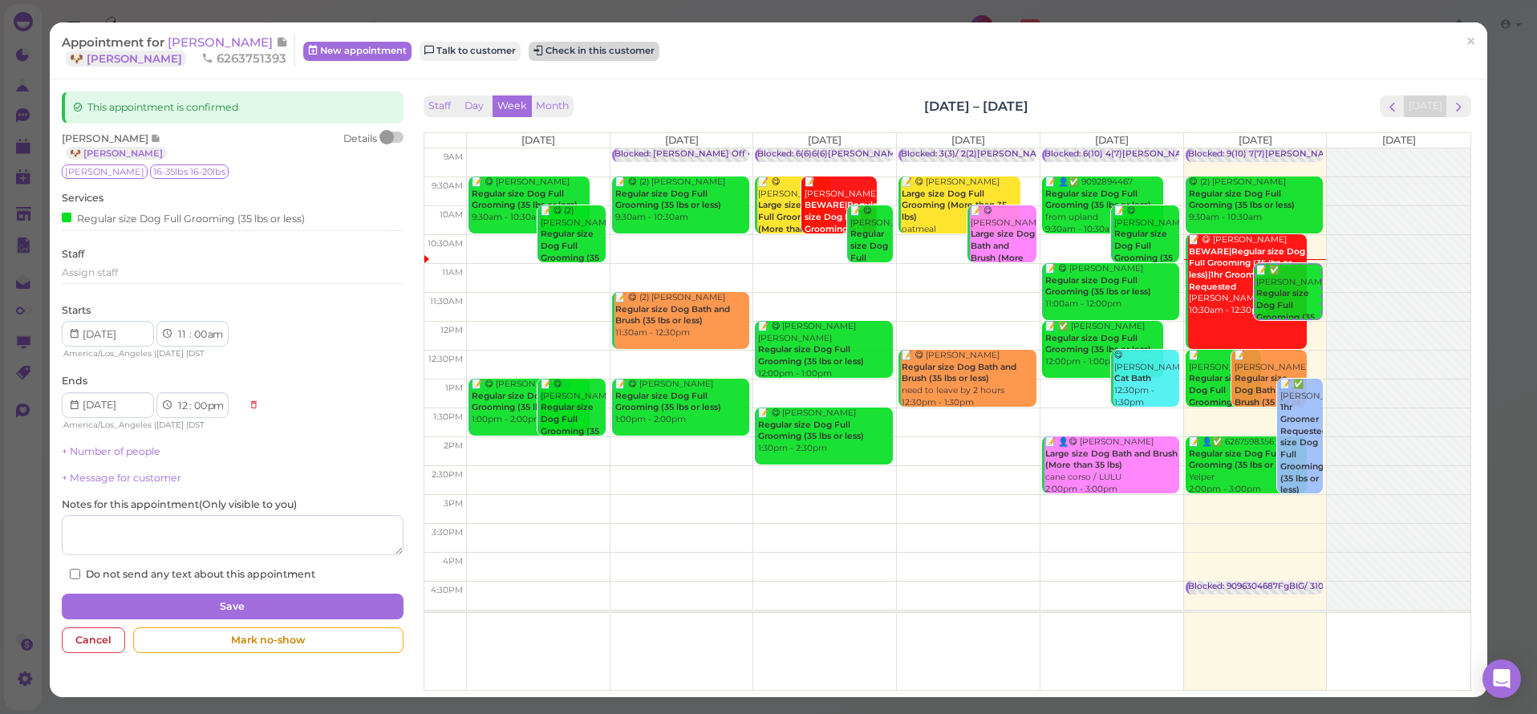
click at [601, 45] on button "Check in this customer" at bounding box center [594, 51] width 131 height 19
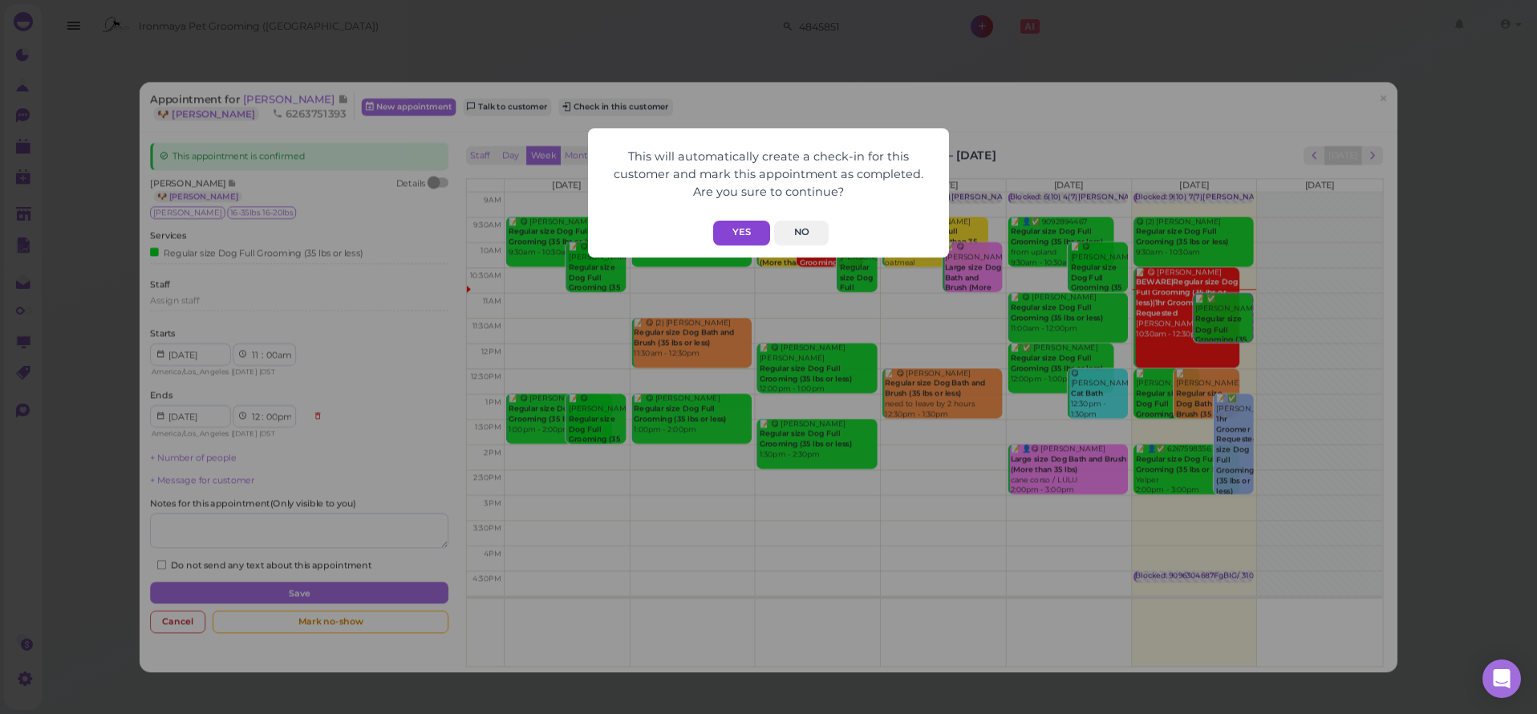
click at [734, 225] on button "Yes" at bounding box center [741, 233] width 57 height 25
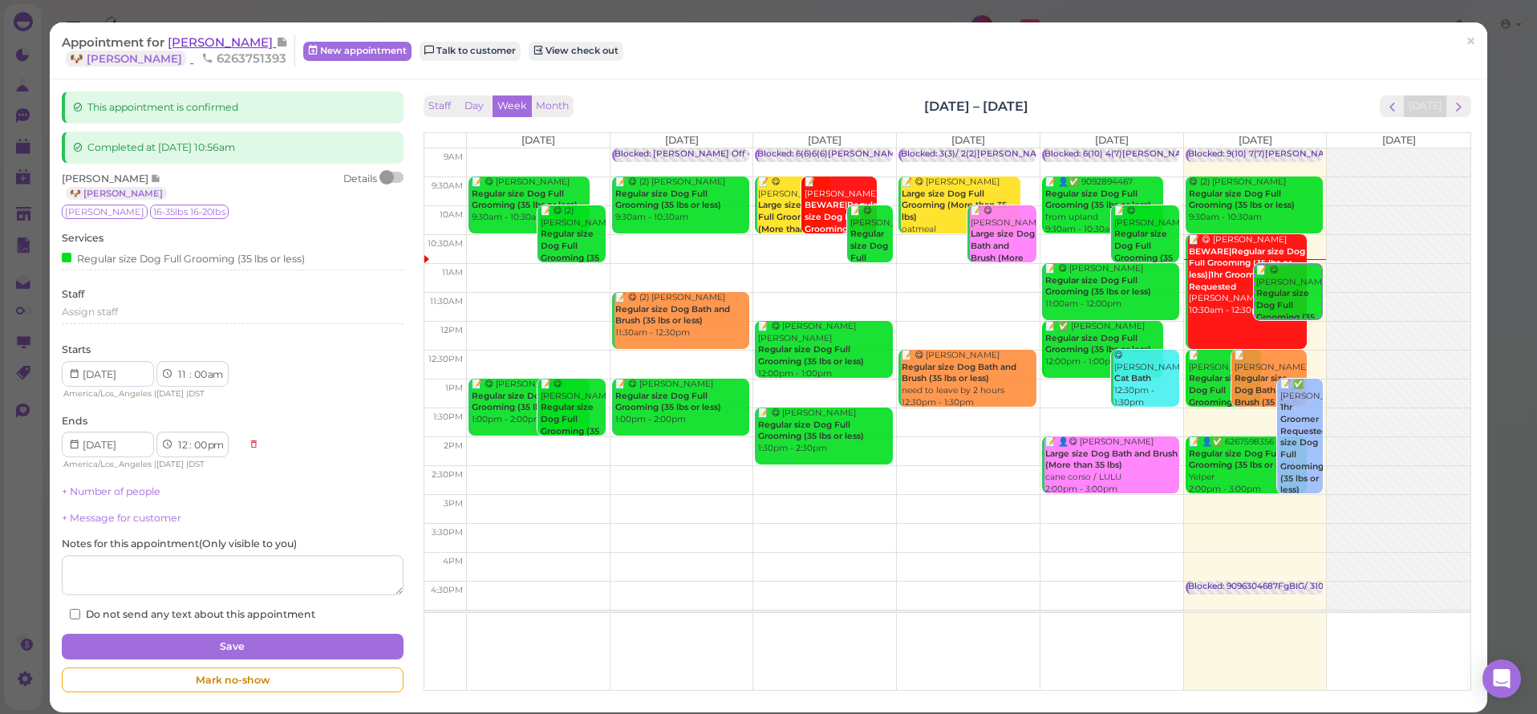
click at [209, 49] on span "[PERSON_NAME]" at bounding box center [222, 42] width 108 height 15
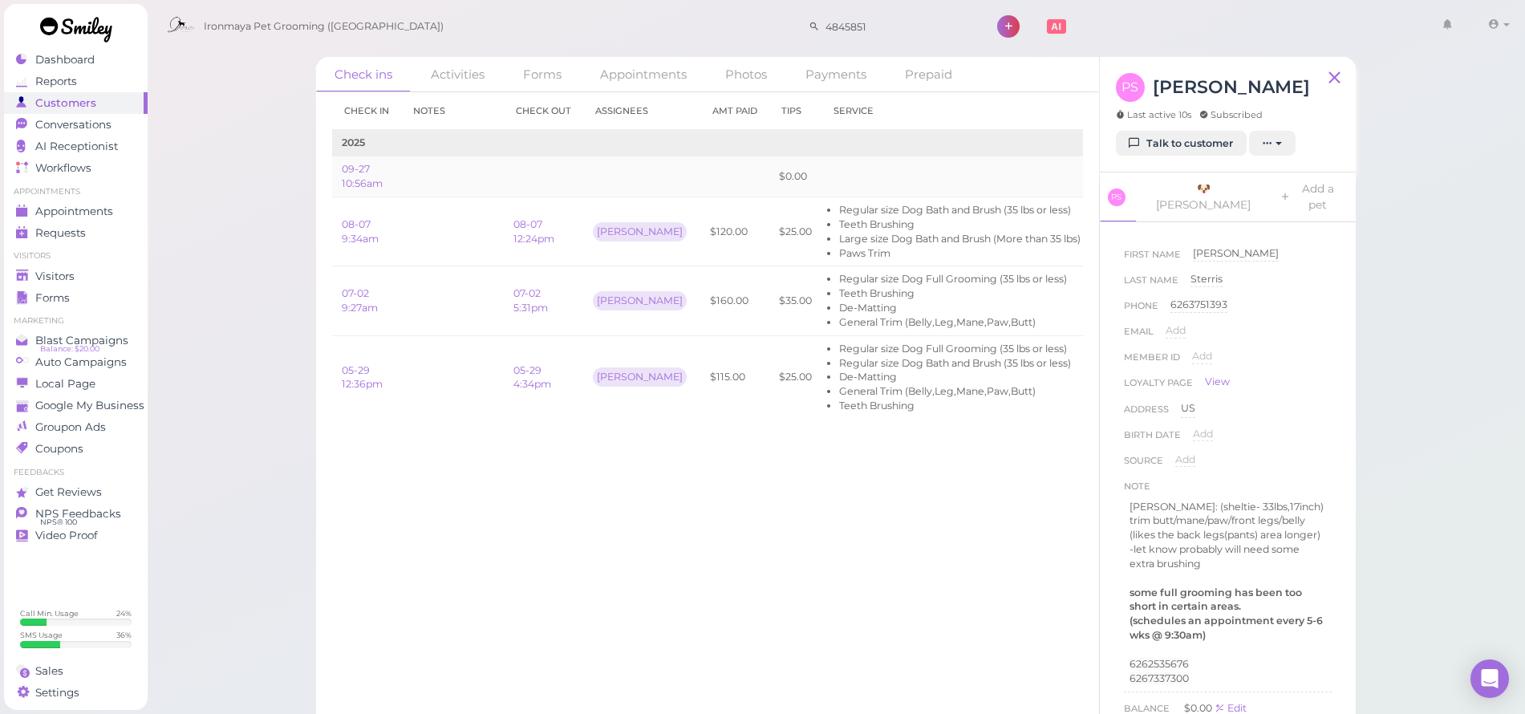
click at [1100, 175] on link "Edit" at bounding box center [1109, 176] width 19 height 12
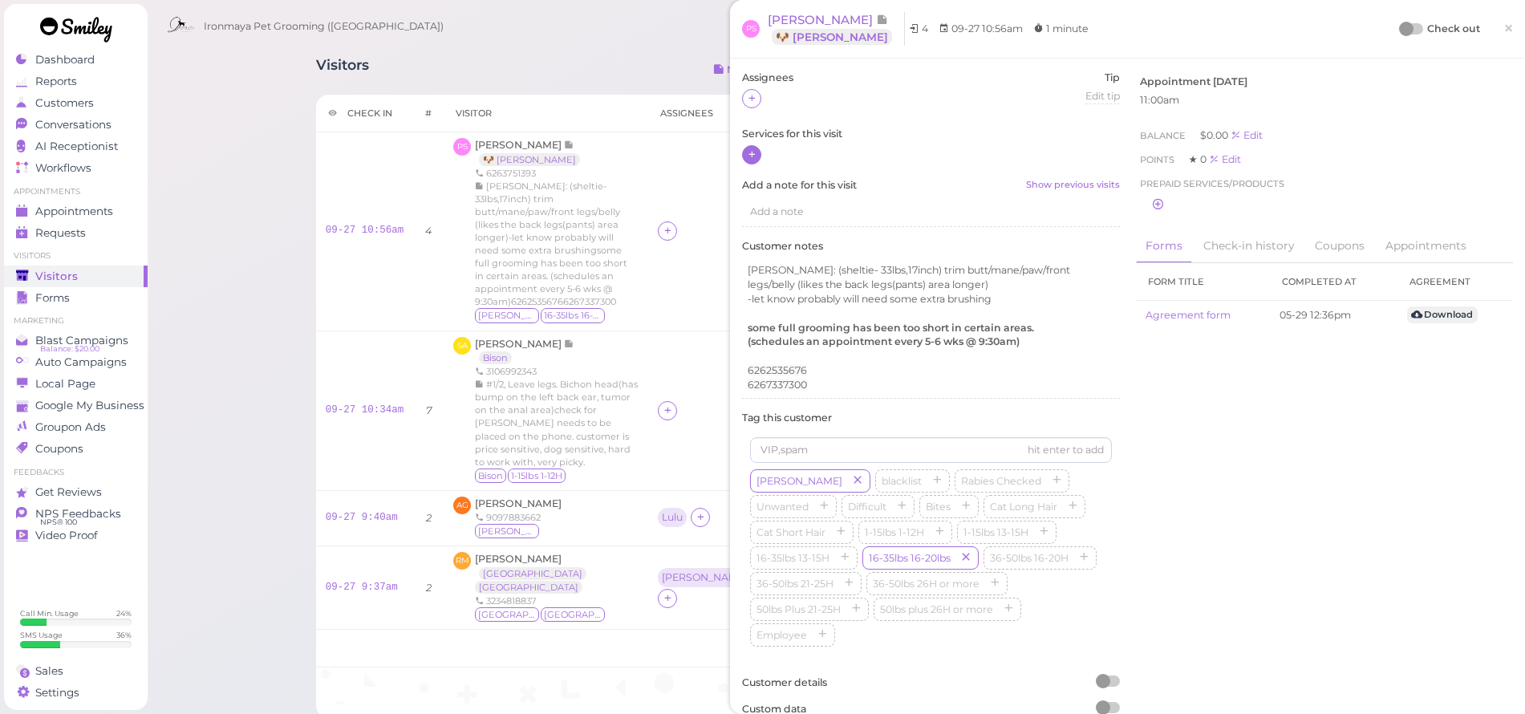
click at [754, 156] on icon at bounding box center [752, 154] width 10 height 12
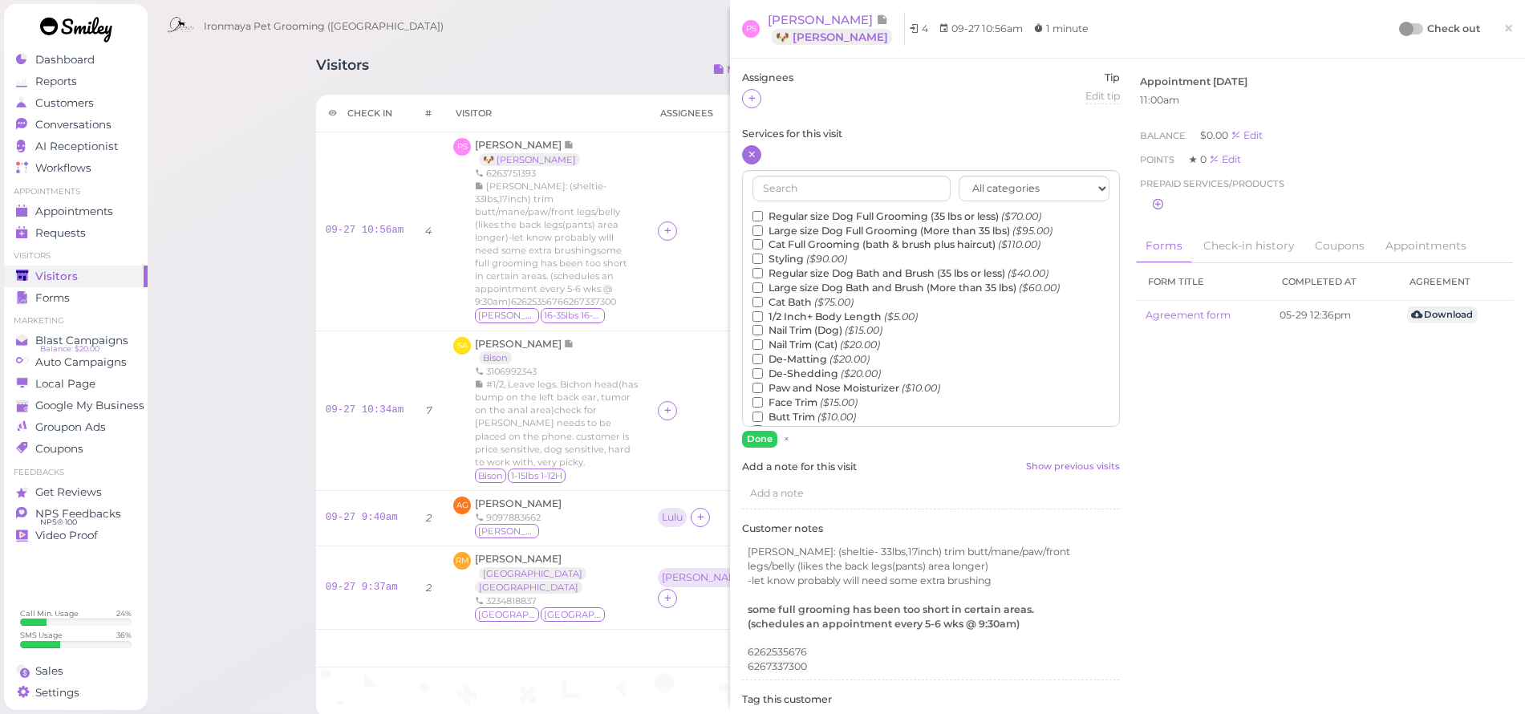
click at [785, 216] on label "Regular size Dog Full Grooming (35 lbs or less) ($70.00)" at bounding box center [897, 216] width 289 height 14
click at [763, 216] on input "Regular size Dog Full Grooming (35 lbs or less) ($70.00)" at bounding box center [758, 216] width 10 height 10
click at [760, 213] on input "Regular size Dog Full Grooming (35 lbs or less) ($70.00)" at bounding box center [758, 216] width 10 height 10
click at [786, 271] on label "Regular size Dog Bath and Brush (35 lbs or less) ($40.00)" at bounding box center [901, 273] width 296 height 14
click at [763, 271] on input "Regular size Dog Bath and Brush (35 lbs or less) ($40.00)" at bounding box center [758, 273] width 10 height 10
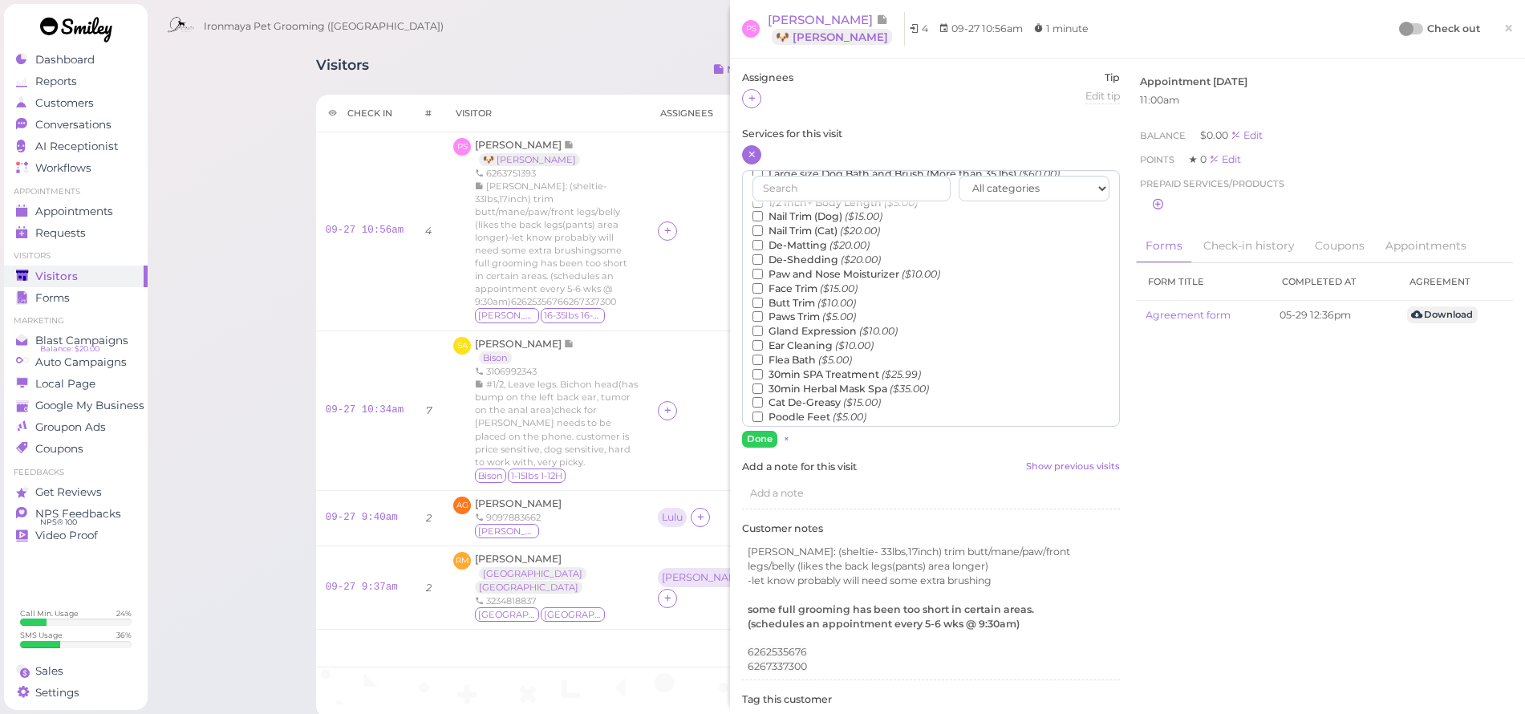
scroll to position [117, 0]
click at [792, 421] on label "General Trim (Belly,Leg,Mane,Paw,Butt) ($45.00)" at bounding box center [881, 428] width 257 height 14
click at [763, 423] on input "General Trim (Belly,Leg,Mane,Paw,Butt) ($45.00)" at bounding box center [758, 428] width 10 height 10
click at [790, 392] on label "Teeth Brushing ($5.00)" at bounding box center [818, 399] width 130 height 14
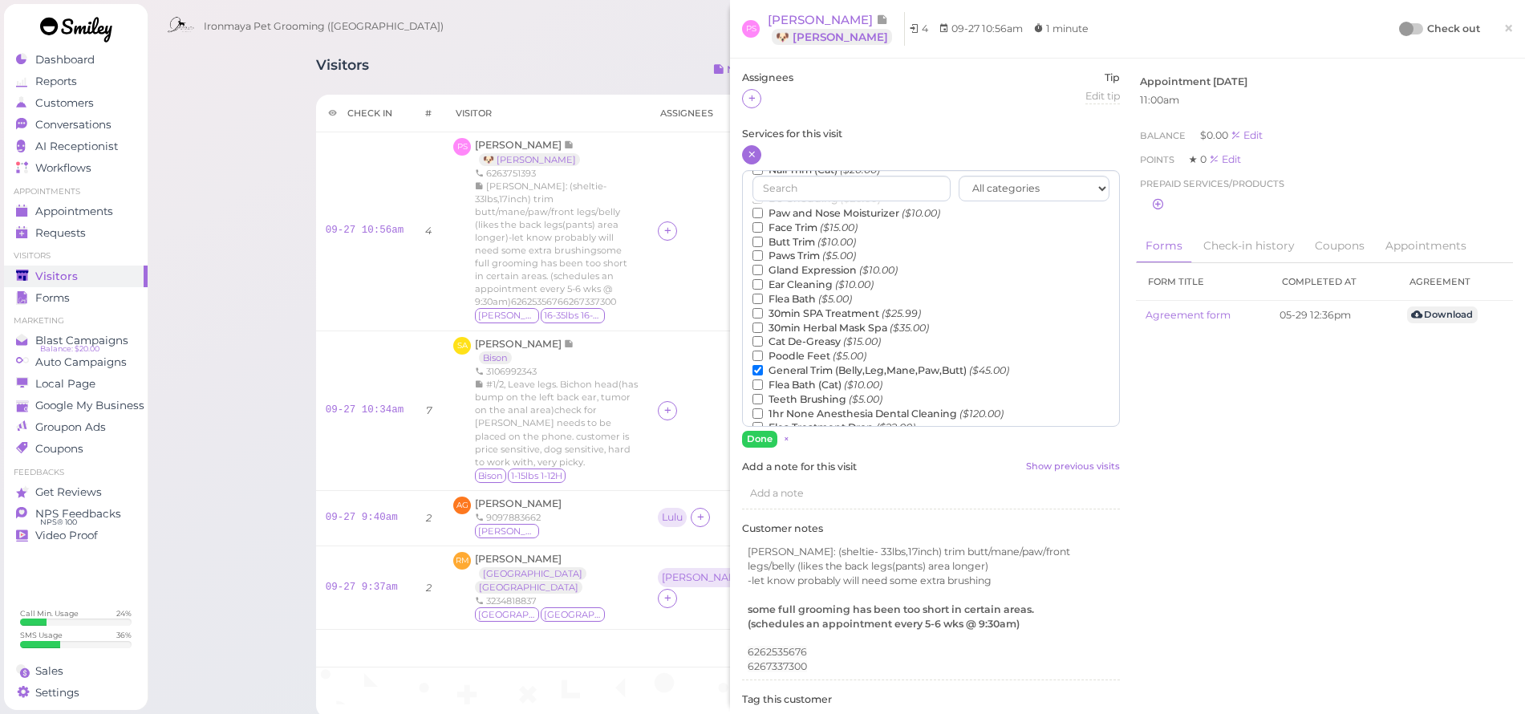
click at [763, 394] on input "Teeth Brushing ($5.00)" at bounding box center [758, 399] width 10 height 10
click at [766, 441] on button "Done" at bounding box center [759, 439] width 35 height 17
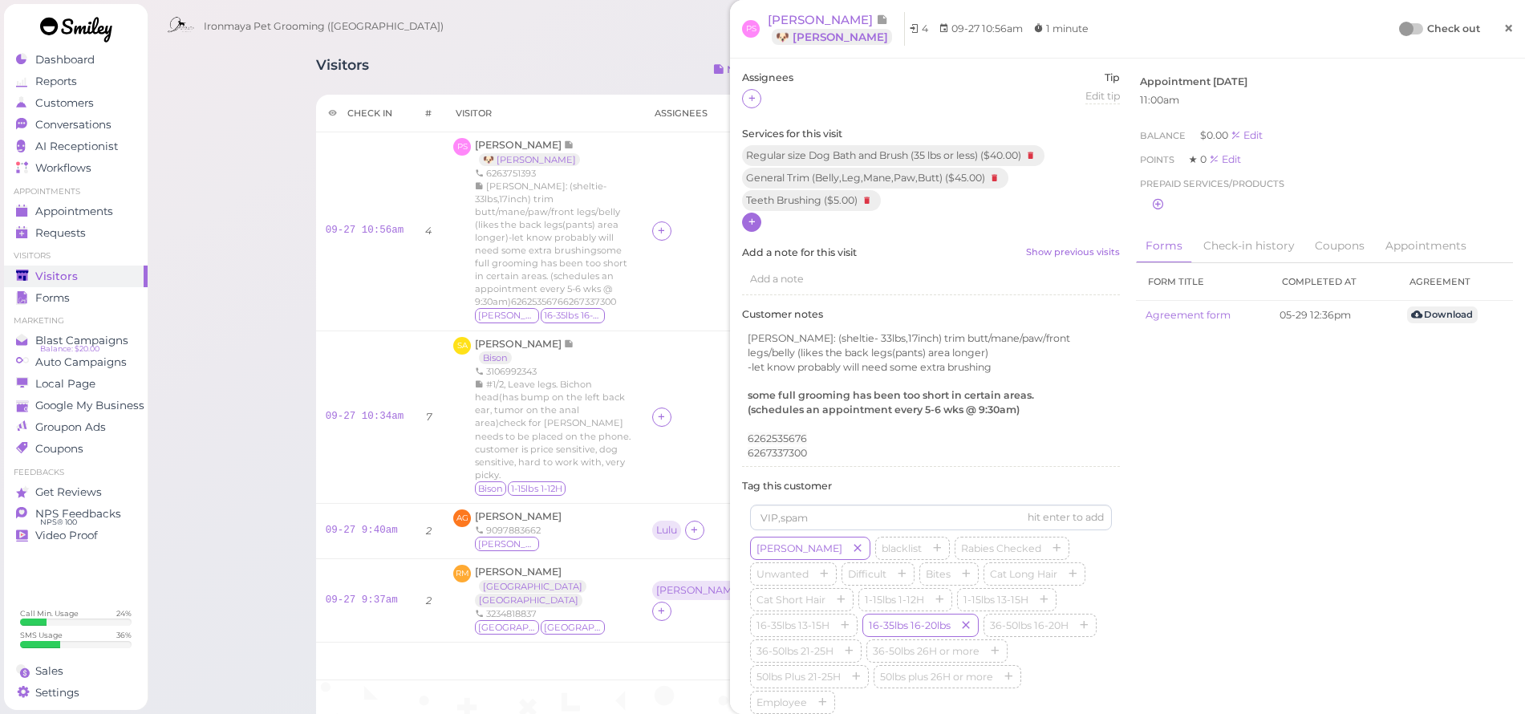
click at [1504, 26] on span "×" at bounding box center [1509, 28] width 10 height 22
